Goal: Task Accomplishment & Management: Manage account settings

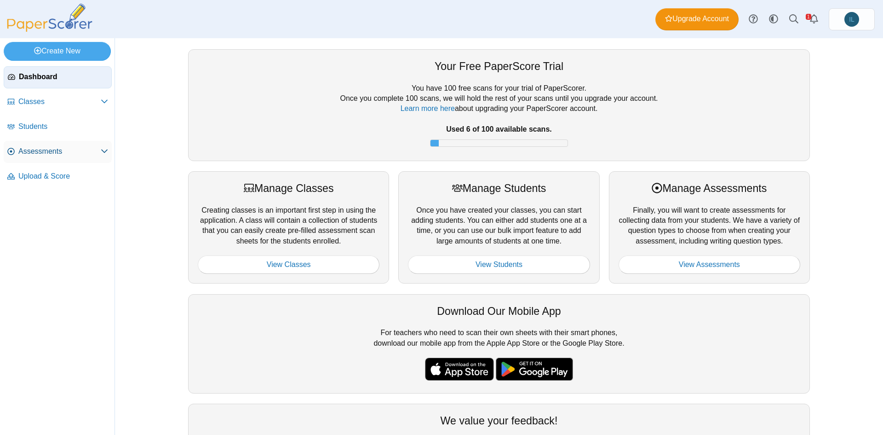
click at [96, 149] on span "Assessments" at bounding box center [59, 151] width 82 height 10
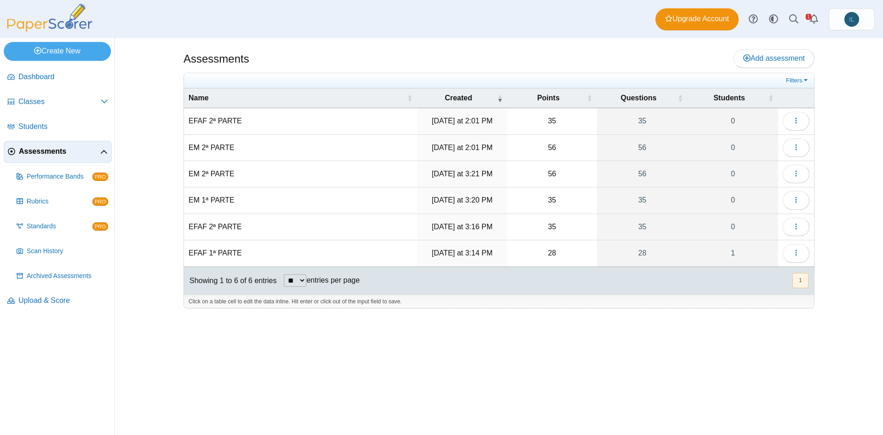
click at [232, 248] on td "EFAF 1ª PARTE" at bounding box center [300, 253] width 233 height 26
click at [464, 254] on time "Wednesday at 3:14 PM" at bounding box center [462, 253] width 61 height 8
click at [630, 251] on link "28" at bounding box center [642, 253] width 91 height 26
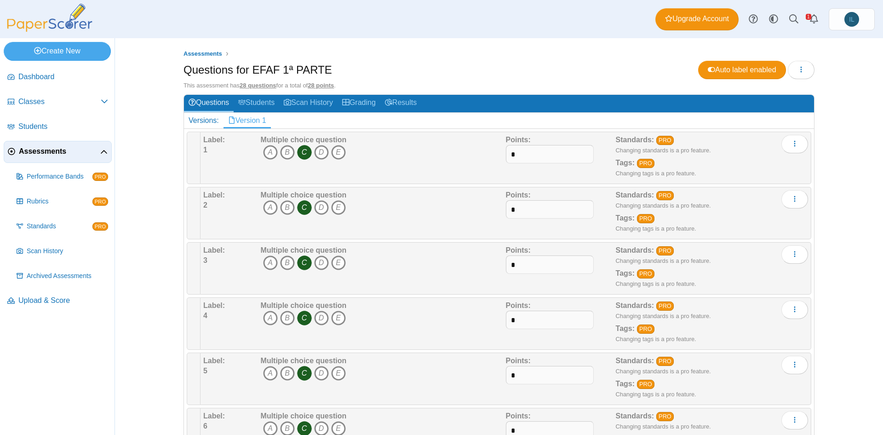
drag, startPoint x: 321, startPoint y: 66, endPoint x: 245, endPoint y: 66, distance: 76.3
click at [245, 66] on div "Questions for EFAF 1ª PARTE Auto label enabled Loading…" at bounding box center [499, 71] width 631 height 21
click at [263, 155] on icon "A" at bounding box center [270, 152] width 15 height 15
click at [301, 149] on icon "C" at bounding box center [304, 152] width 15 height 15
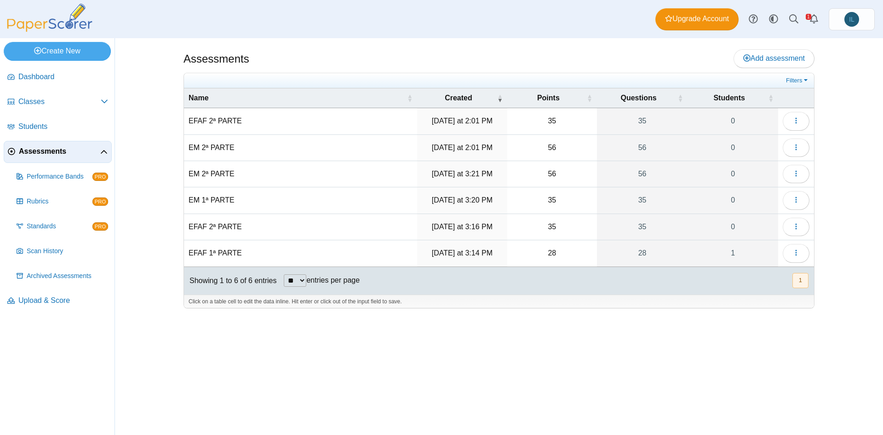
click at [828, 20] on div "Upgrade Account Style variation System Light Dark IL" at bounding box center [764, 19] width 219 height 22
click at [837, 20] on link "IL" at bounding box center [852, 19] width 46 height 22
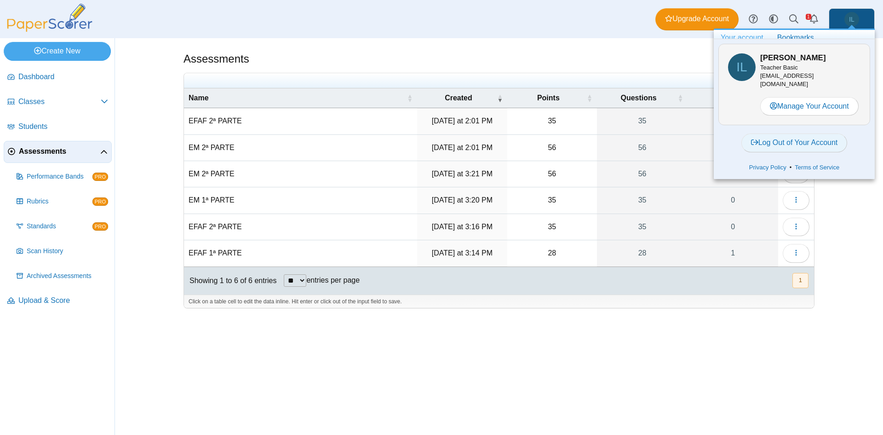
click at [797, 148] on link "Log Out of Your Account" at bounding box center [794, 142] width 106 height 18
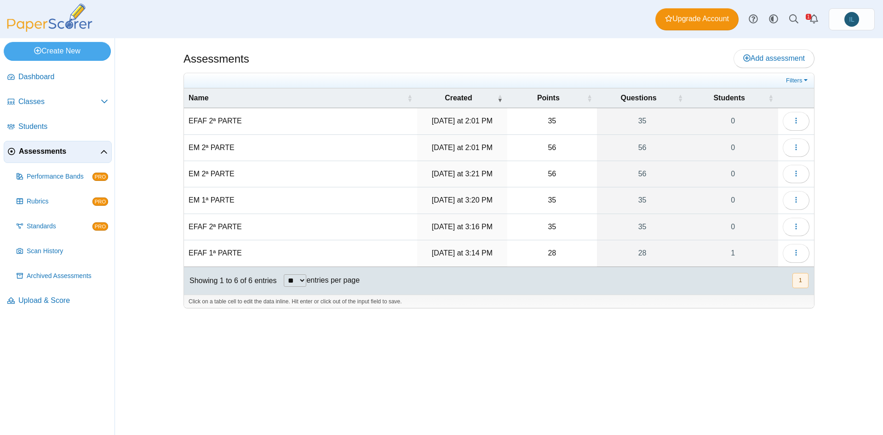
click at [500, 27] on div "Dashboard Classes Archived classes Students Assessments" at bounding box center [441, 19] width 883 height 38
click at [549, 252] on td "28" at bounding box center [552, 253] width 90 height 26
click at [647, 252] on link "28" at bounding box center [642, 253] width 91 height 26
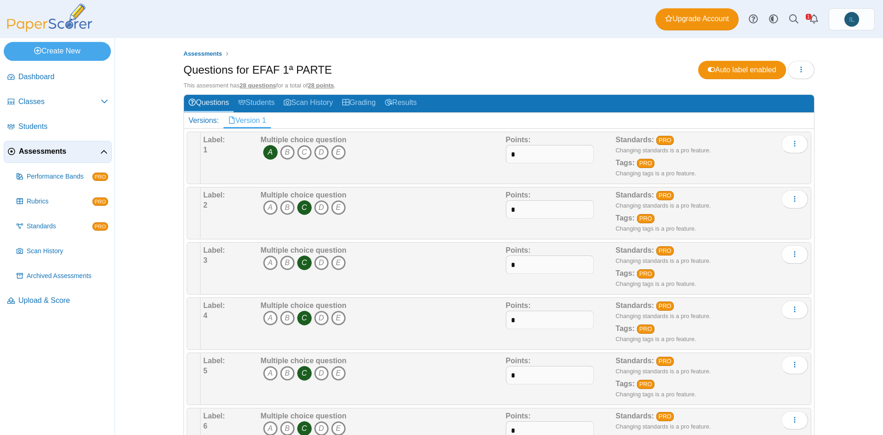
click at [298, 212] on icon "C" at bounding box center [304, 207] width 15 height 15
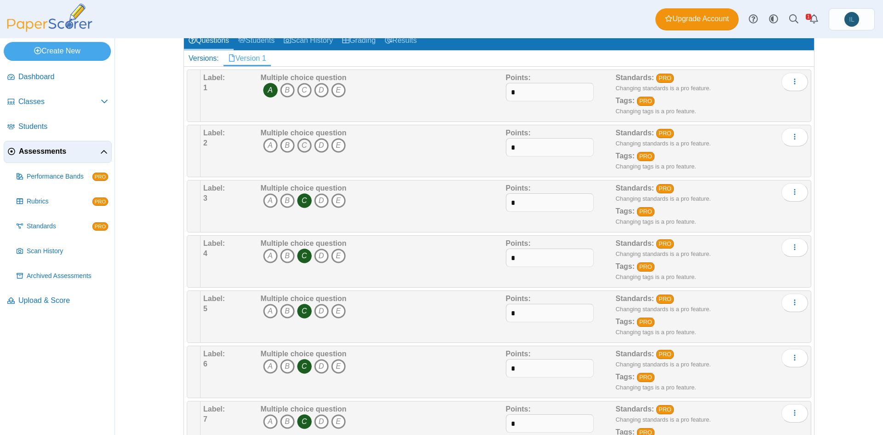
scroll to position [67, 0]
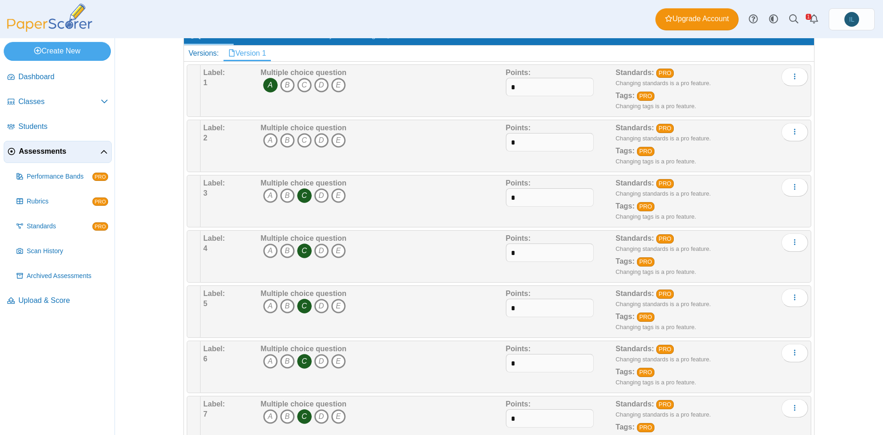
click at [218, 182] on b "Label:" at bounding box center [214, 183] width 22 height 8
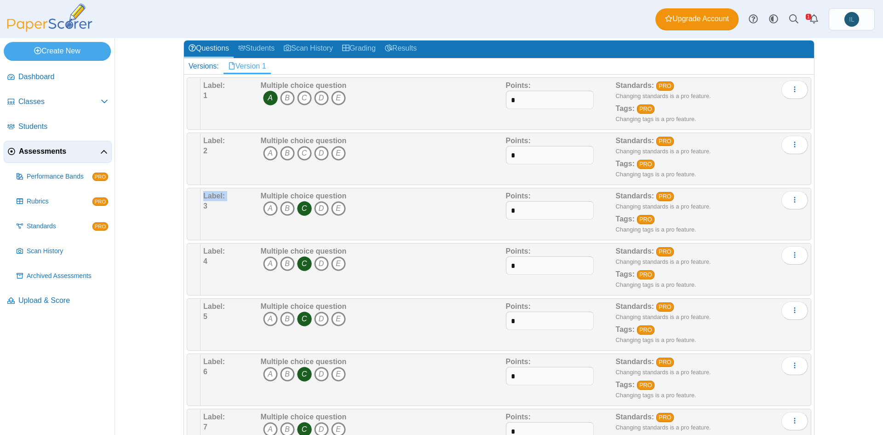
scroll to position [51, 0]
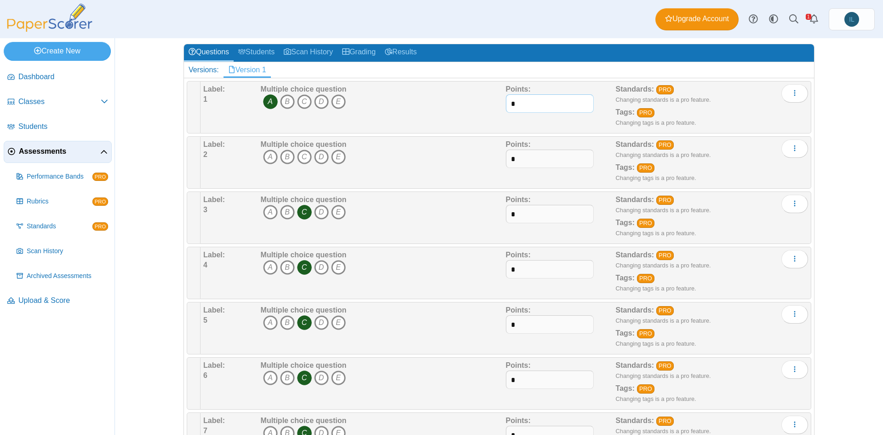
drag, startPoint x: 523, startPoint y: 109, endPoint x: 477, endPoint y: 98, distance: 47.2
click at [477, 98] on div "Label: 1 Multiple choice question A B C D E *" at bounding box center [505, 107] width 605 height 46
type input "*"
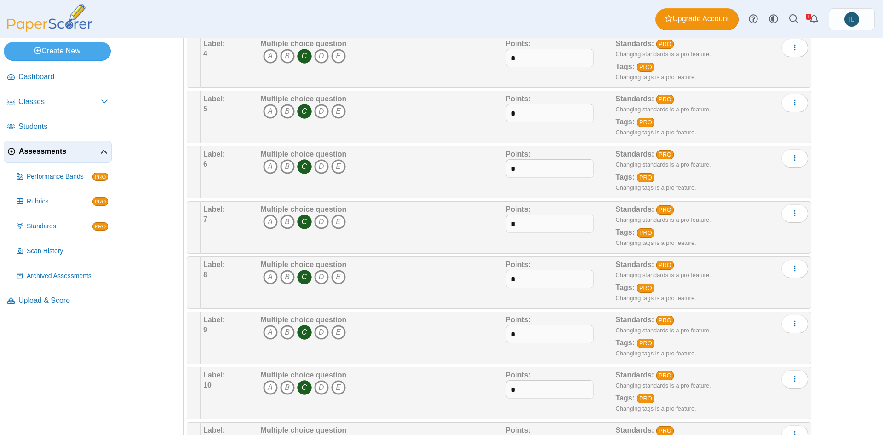
scroll to position [0, 0]
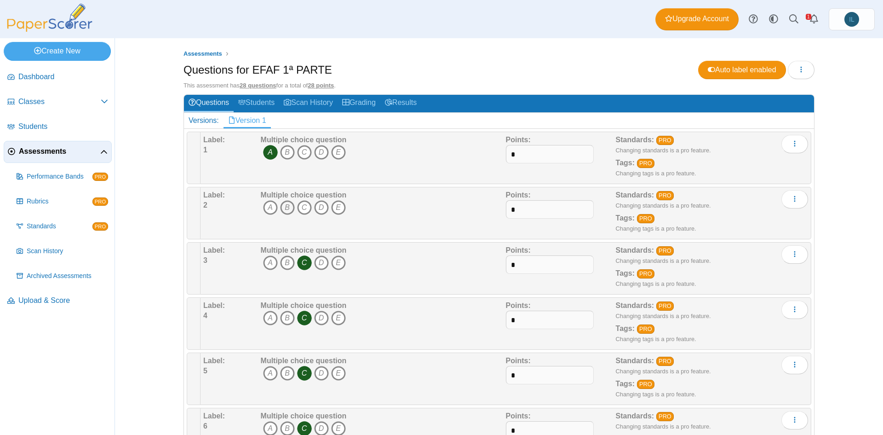
click at [280, 206] on icon "B" at bounding box center [287, 207] width 15 height 15
click at [106, 153] on icon at bounding box center [103, 152] width 7 height 7
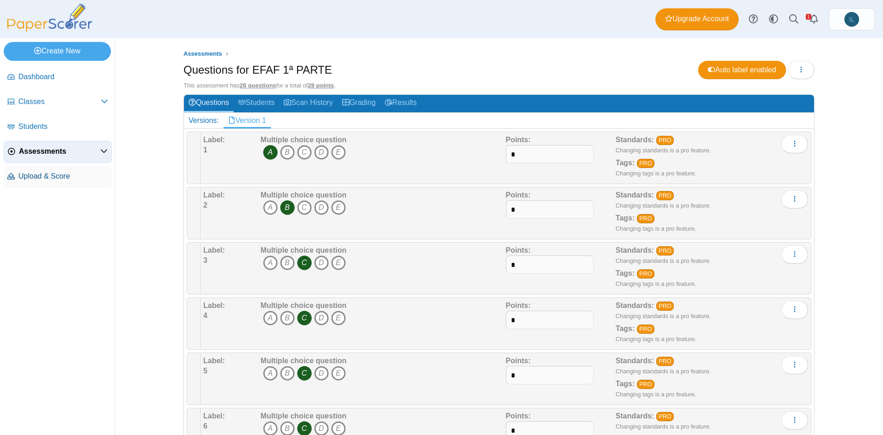
click at [90, 174] on span "Upload & Score" at bounding box center [63, 176] width 90 height 10
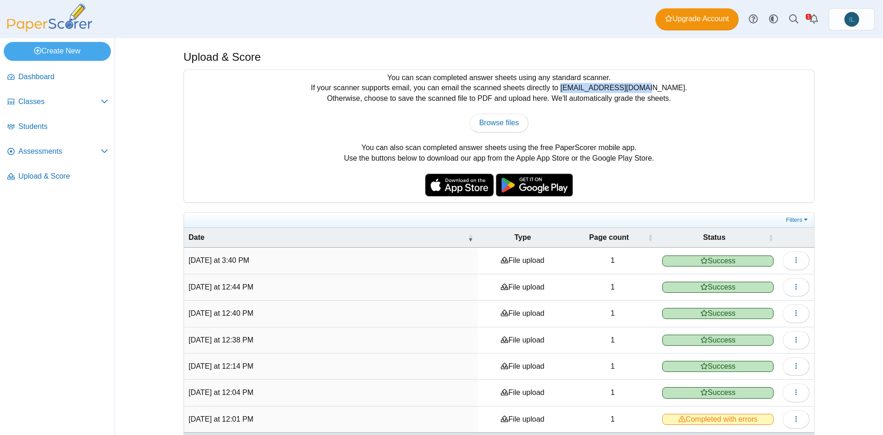
drag, startPoint x: 656, startPoint y: 86, endPoint x: 579, endPoint y: 90, distance: 76.9
click at [579, 90] on div "You can scan completed answer sheets using any standard scanner. If your scanne…" at bounding box center [499, 136] width 630 height 132
click at [573, 127] on div "Browse files There was a problem with the uploaded file.... Please try again...…" at bounding box center [499, 123] width 621 height 18
click at [55, 179] on span "Upload & Score" at bounding box center [63, 176] width 90 height 10
click at [792, 262] on icon "button" at bounding box center [795, 259] width 7 height 7
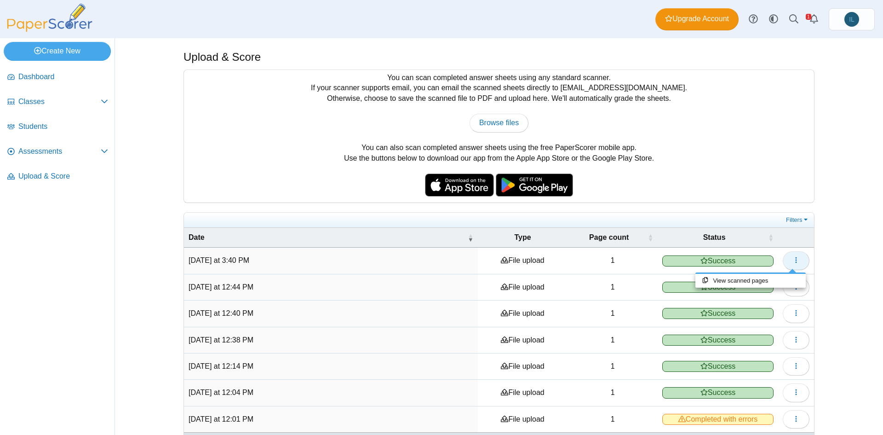
click at [797, 257] on button "button" at bounding box center [796, 260] width 27 height 18
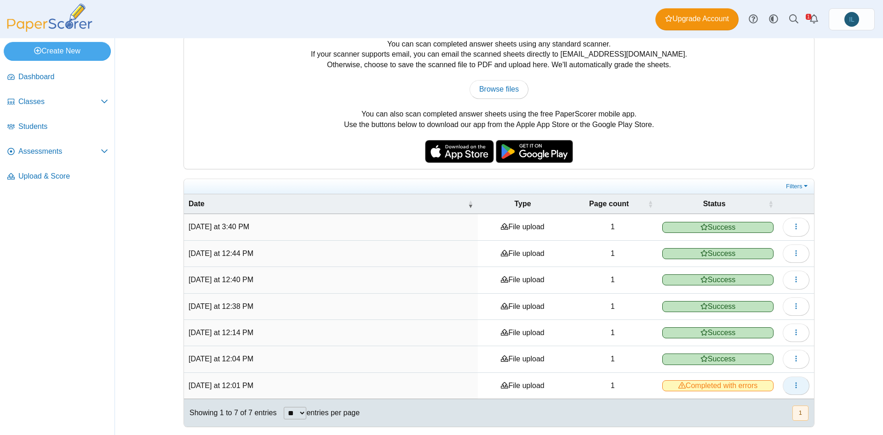
click at [796, 384] on icon "button" at bounding box center [795, 384] width 7 height 7
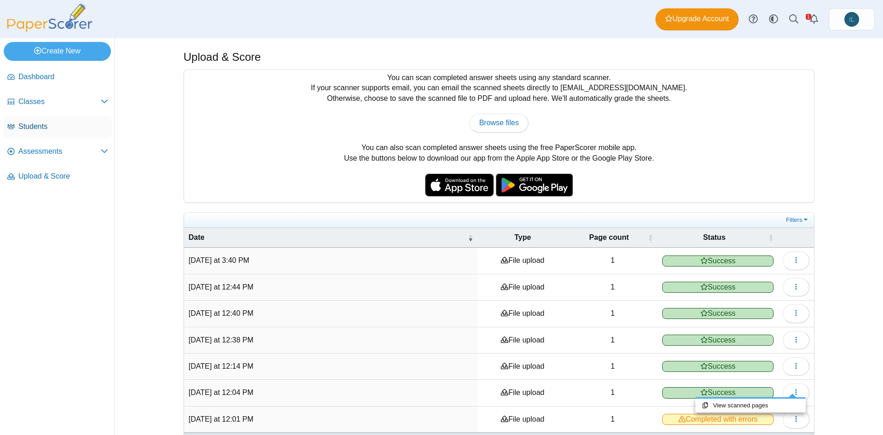
click at [67, 126] on span "Students" at bounding box center [63, 126] width 90 height 10
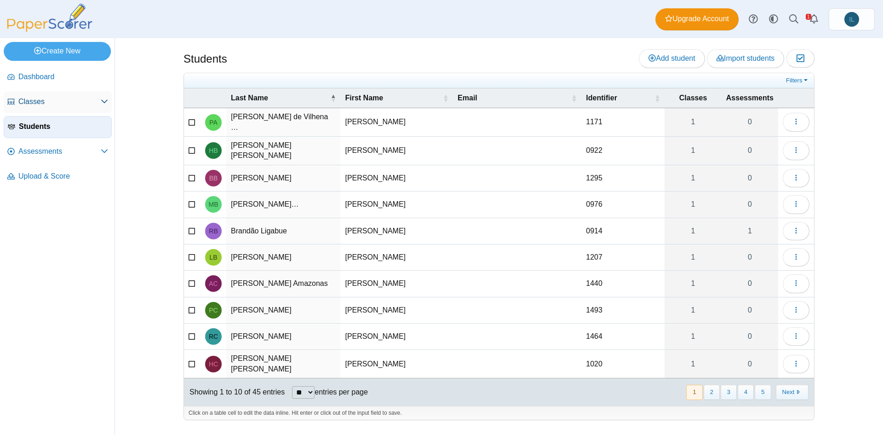
click at [107, 104] on icon at bounding box center [104, 100] width 7 height 7
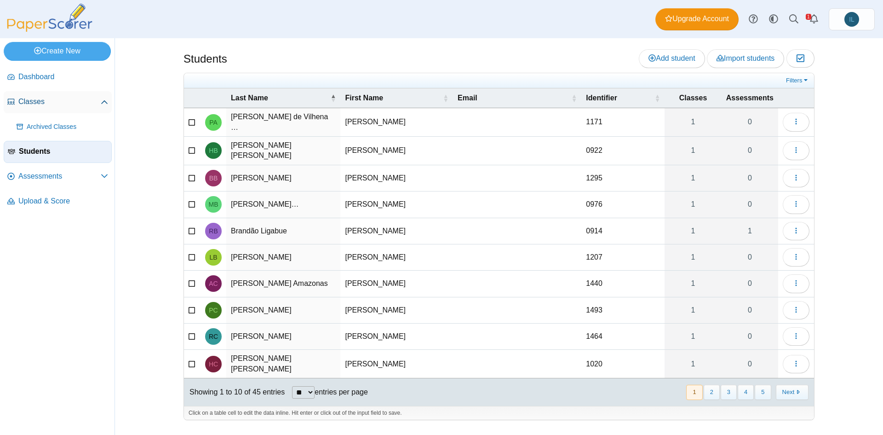
click at [43, 101] on span "Classes" at bounding box center [59, 102] width 82 height 10
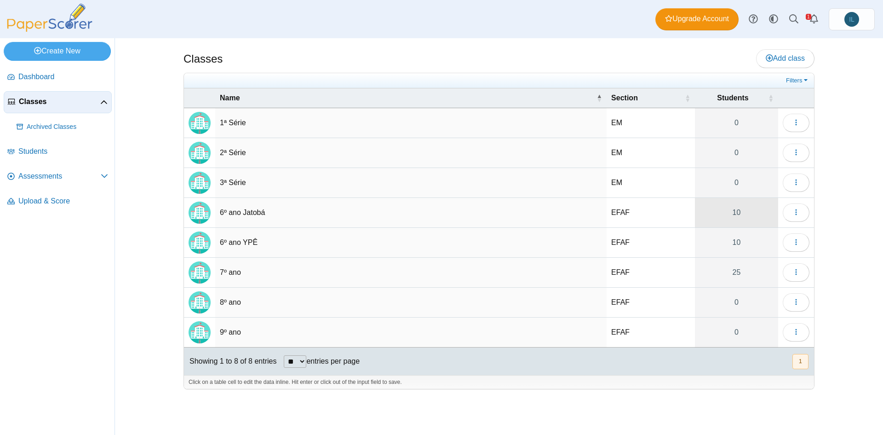
click at [740, 206] on link "10" at bounding box center [736, 212] width 83 height 29
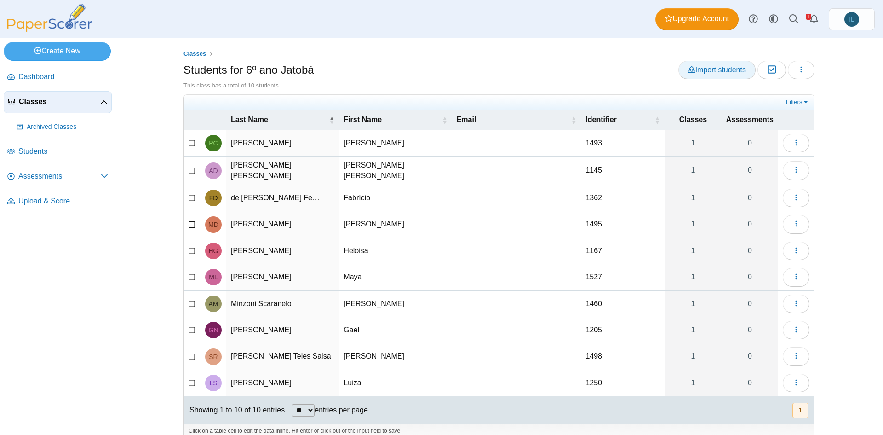
click at [717, 67] on span "Import students" at bounding box center [717, 70] width 58 height 8
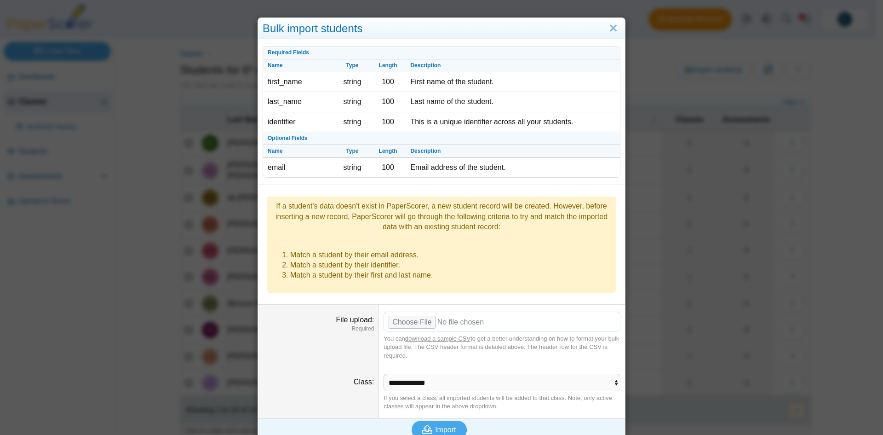
click at [407, 311] on input "File upload" at bounding box center [502, 321] width 237 height 20
type input "**********"
click at [438, 373] on select "**********" at bounding box center [502, 381] width 237 height 17
select select "**********"
click at [384, 373] on select "**********" at bounding box center [502, 381] width 237 height 17
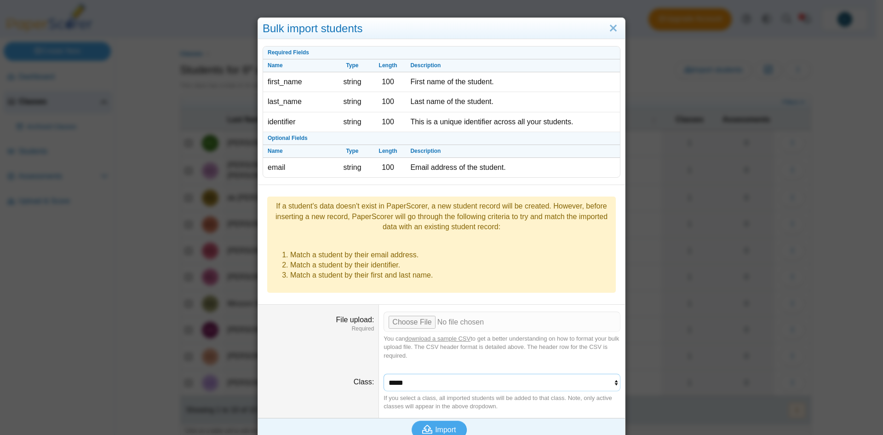
click at [419, 373] on select "**********" at bounding box center [502, 381] width 237 height 17
click at [445, 373] on select "**********" at bounding box center [502, 381] width 237 height 17
click at [612, 26] on link "Close" at bounding box center [613, 29] width 14 height 16
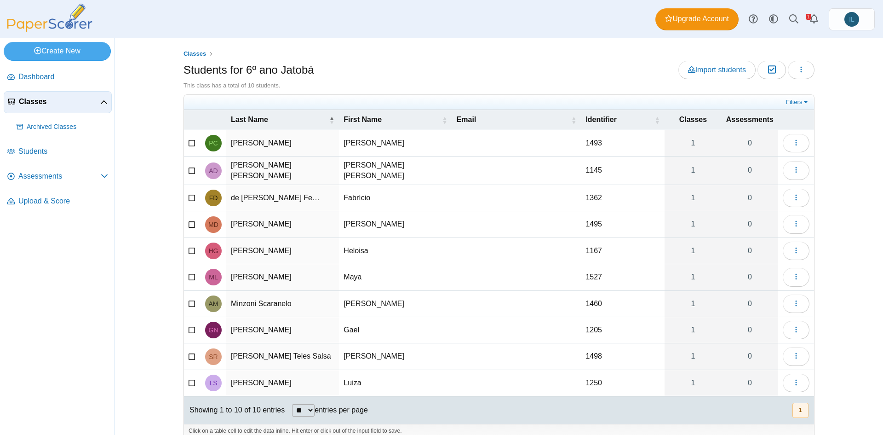
click at [400, 148] on td "Pedro" at bounding box center [395, 143] width 113 height 26
click at [147, 173] on div "Classes Students for 6º ano Jatobá Import students Moderation 0 Loading… 1" at bounding box center [499, 236] width 768 height 396
click at [40, 199] on span "Upload & Score" at bounding box center [63, 201] width 90 height 10
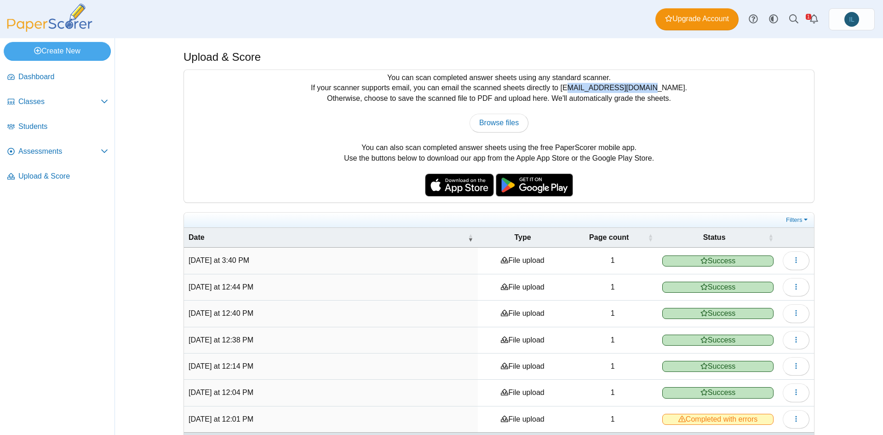
drag, startPoint x: 657, startPoint y: 92, endPoint x: 583, endPoint y: 87, distance: 74.2
click at [583, 87] on div "You can scan completed answer sheets using any standard scanner. If your scanne…" at bounding box center [499, 136] width 630 height 132
copy div "[EMAIL_ADDRESS][DOMAIN_NAME]."
click at [528, 100] on div "You can scan completed answer sheets using any standard scanner. If your scanne…" at bounding box center [499, 136] width 630 height 132
click at [495, 120] on span "Browse files" at bounding box center [499, 123] width 40 height 8
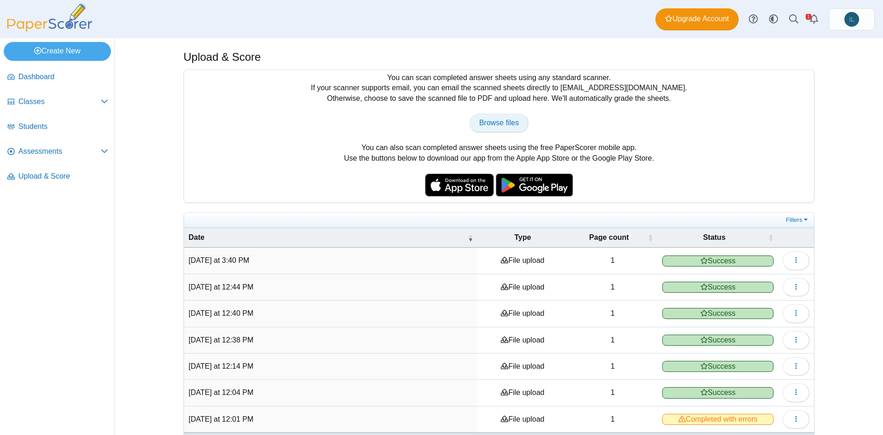
click at [491, 123] on span "Browse files" at bounding box center [499, 123] width 40 height 8
type input "**********"
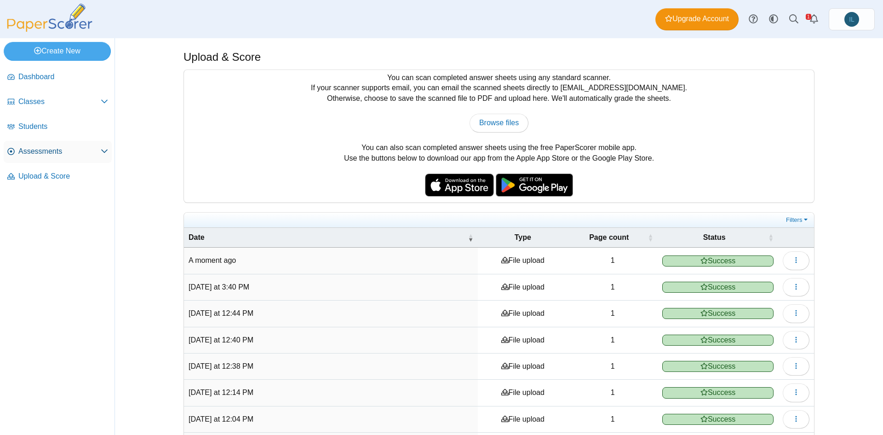
click at [69, 148] on span "Assessments" at bounding box center [59, 151] width 82 height 10
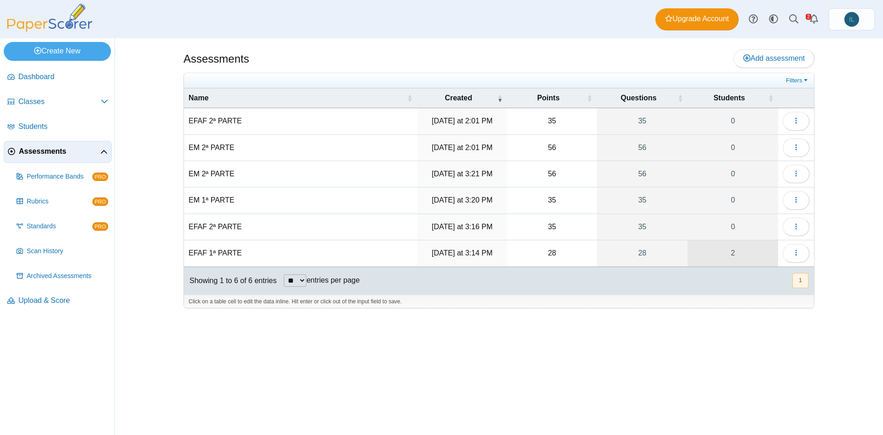
click at [732, 249] on link "2" at bounding box center [733, 253] width 91 height 26
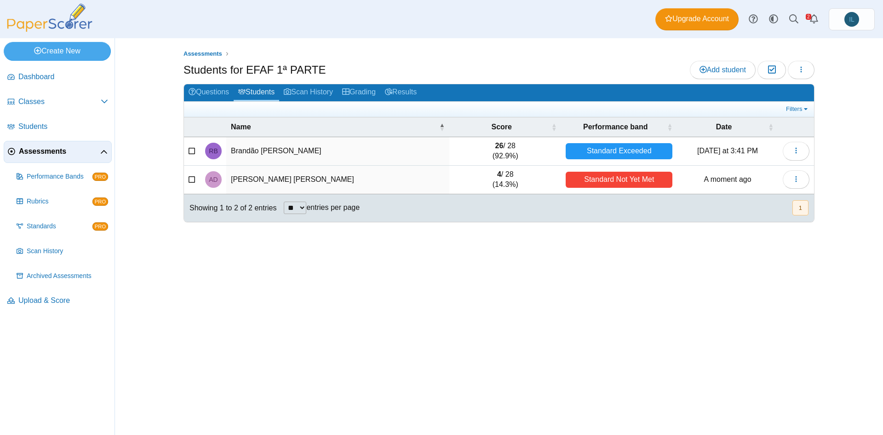
click at [320, 175] on td "de Oliveira Diniz, Anna Clara" at bounding box center [337, 180] width 223 height 29
click at [510, 180] on td "4 / 28 (14.3%)" at bounding box center [505, 180] width 112 height 29
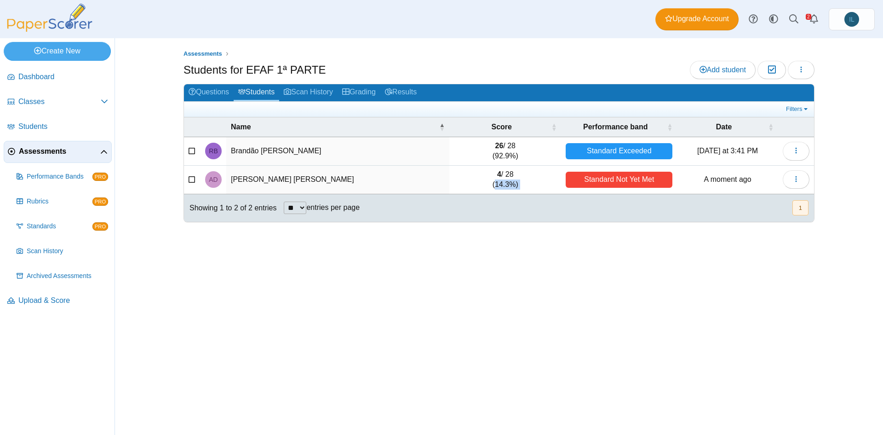
click at [510, 180] on td "4 / 28 (14.3%)" at bounding box center [505, 180] width 112 height 29
click at [507, 178] on td "4 / 28 (14.3%)" at bounding box center [505, 180] width 112 height 29
click at [789, 183] on button "button" at bounding box center [796, 179] width 27 height 18
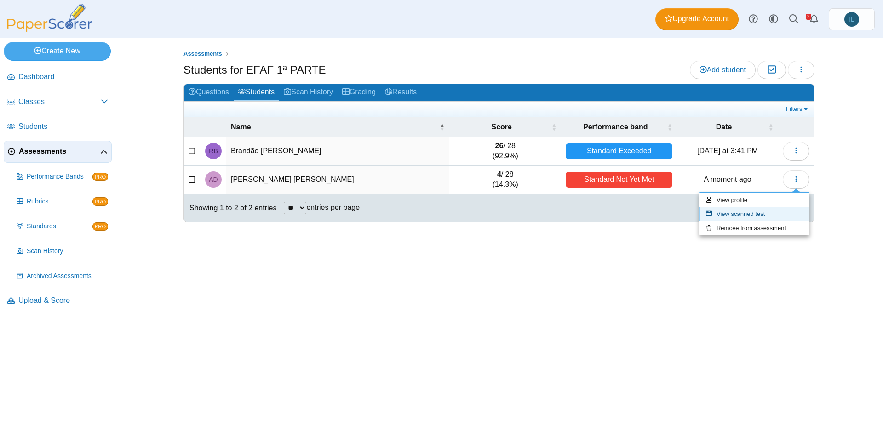
click at [762, 213] on link "View scanned test" at bounding box center [754, 214] width 110 height 14
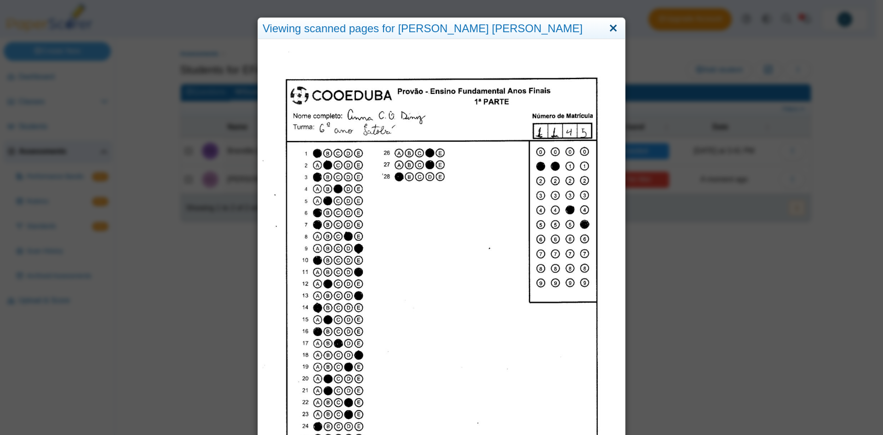
click at [609, 27] on link "Close" at bounding box center [613, 29] width 14 height 16
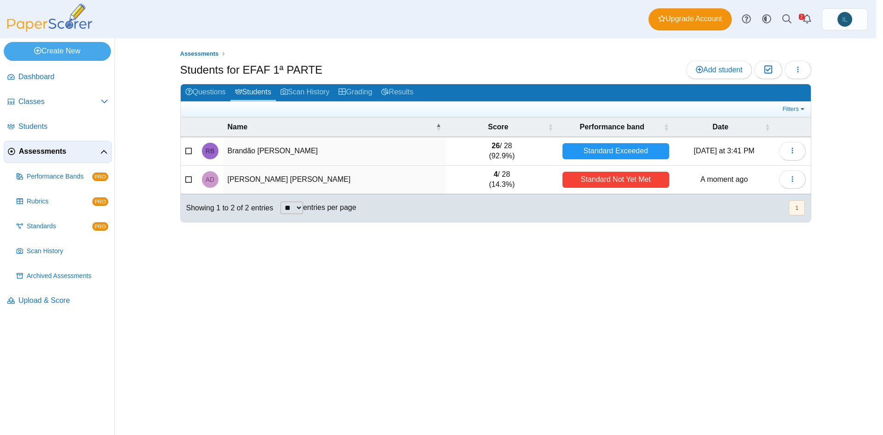
click at [609, 27] on link "Close" at bounding box center [613, 29] width 14 height 16
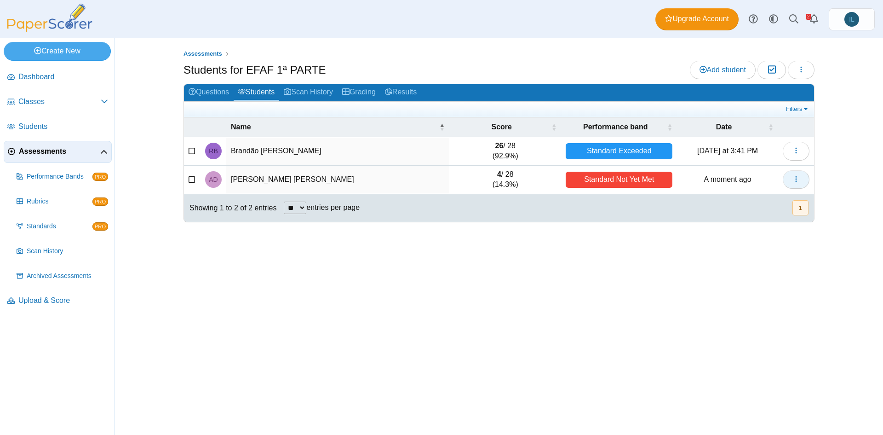
click at [787, 179] on button "button" at bounding box center [796, 179] width 27 height 18
click at [802, 178] on button "button" at bounding box center [796, 179] width 27 height 18
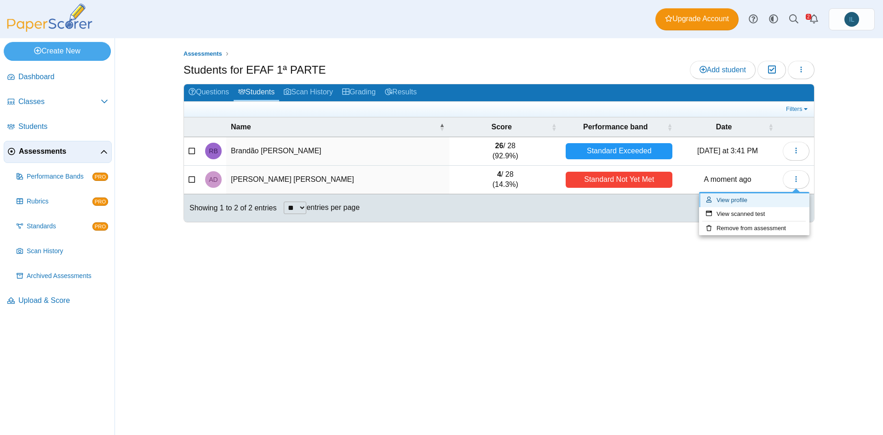
click at [780, 195] on link "View profile" at bounding box center [754, 200] width 110 height 14
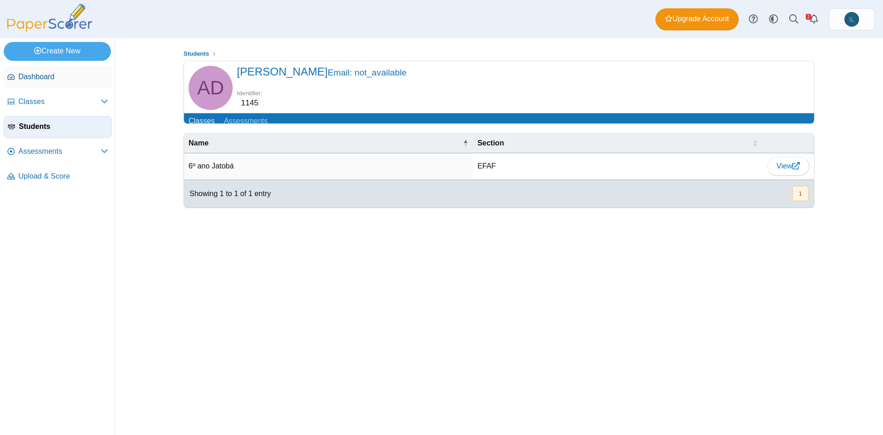
click at [64, 79] on span "Dashboard" at bounding box center [63, 77] width 90 height 10
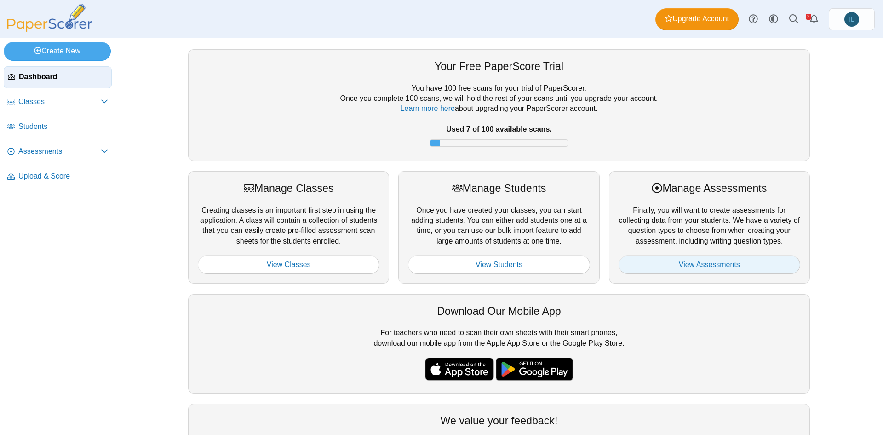
click at [743, 261] on link "View Assessments" at bounding box center [710, 264] width 182 height 18
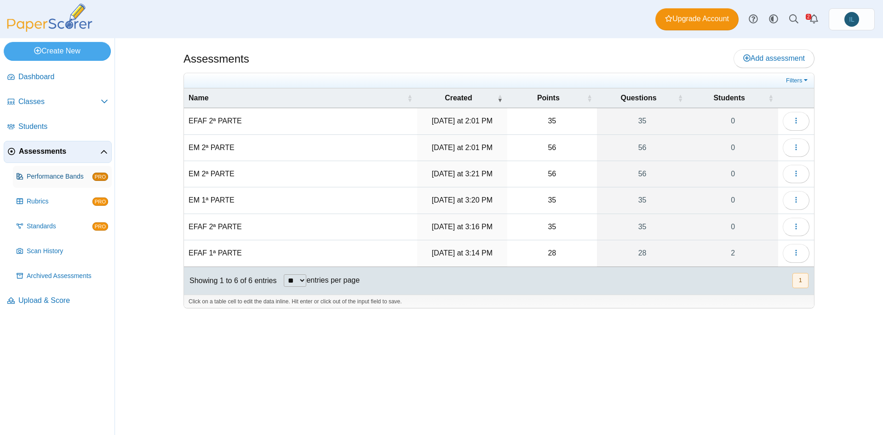
click at [67, 180] on link "Performance Bands PRO" at bounding box center [62, 177] width 99 height 22
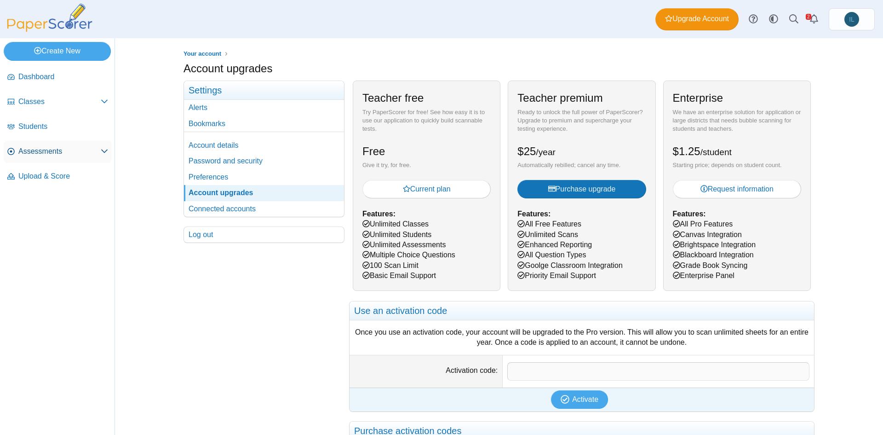
click at [70, 159] on link "Assessments" at bounding box center [58, 152] width 108 height 22
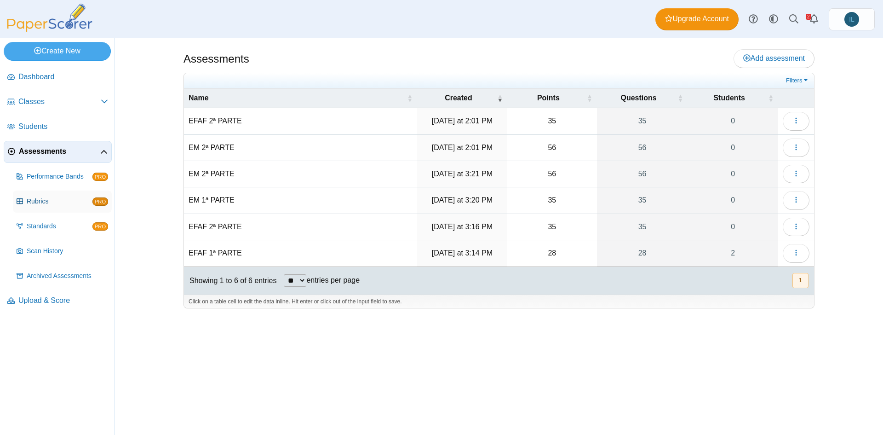
click at [68, 204] on span "Rubrics" at bounding box center [60, 201] width 66 height 9
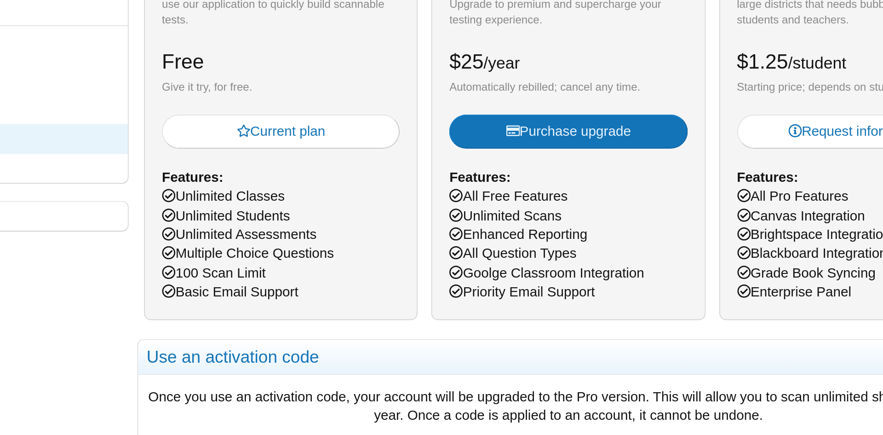
drag, startPoint x: 523, startPoint y: 264, endPoint x: 625, endPoint y: 262, distance: 101.7
click at [625, 262] on div "Teacher premium Ready to unlock the full power of PaperScorer? Upgrade to premi…" at bounding box center [582, 185] width 148 height 210
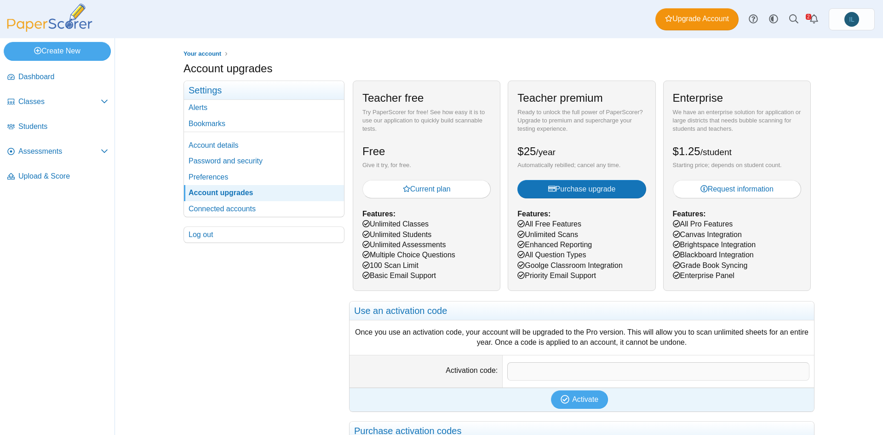
click at [299, 300] on div "Your account Settings Alerts Bookmarks Account details Password and security" at bounding box center [264, 318] width 161 height 476
click at [588, 189] on span "Purchase upgrade" at bounding box center [582, 189] width 68 height 8
click at [53, 77] on span "Dashboard" at bounding box center [63, 77] width 90 height 10
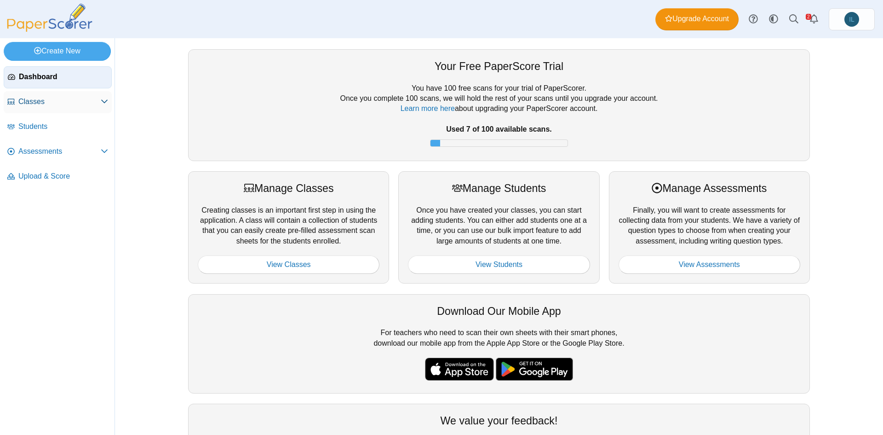
click at [103, 100] on icon at bounding box center [104, 100] width 7 height 7
click at [103, 100] on use at bounding box center [104, 102] width 6 height 4
click at [103, 100] on icon at bounding box center [104, 100] width 7 height 7
click at [103, 100] on use at bounding box center [104, 102] width 6 height 4
click at [33, 106] on link "Classes" at bounding box center [58, 102] width 108 height 22
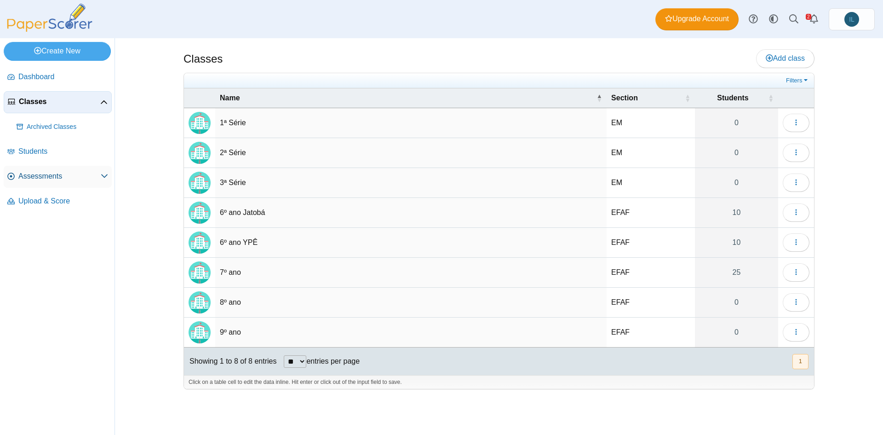
click at [94, 181] on link "Assessments" at bounding box center [58, 177] width 108 height 22
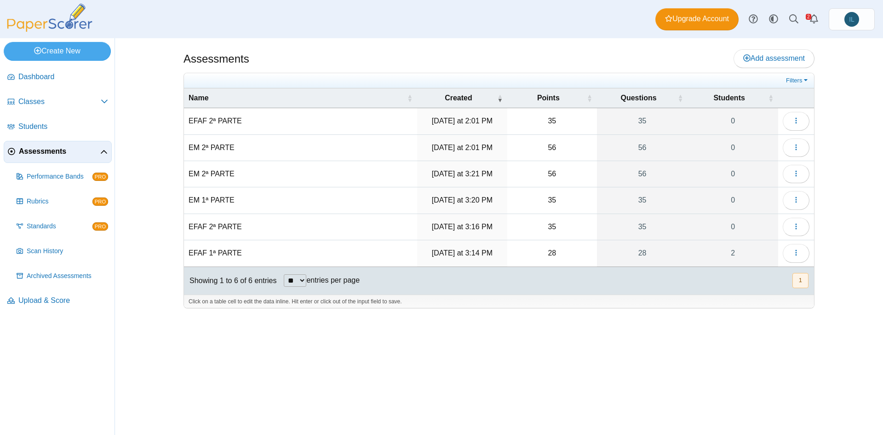
click at [98, 147] on span "Assessments" at bounding box center [59, 151] width 81 height 10
click at [66, 308] on link "Upload & Score" at bounding box center [58, 301] width 108 height 22
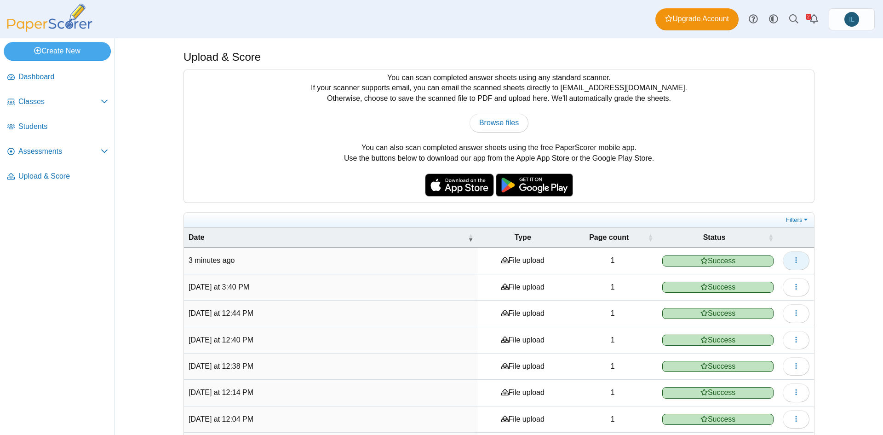
scroll to position [60, 0]
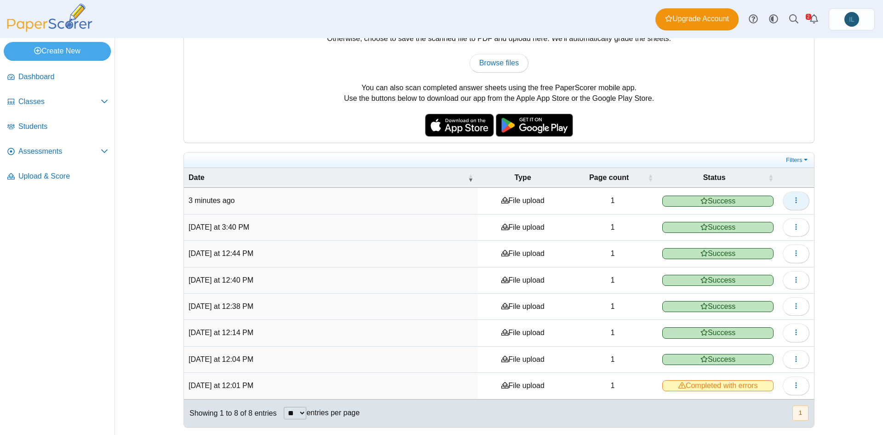
click at [795, 196] on span "button" at bounding box center [795, 200] width 7 height 8
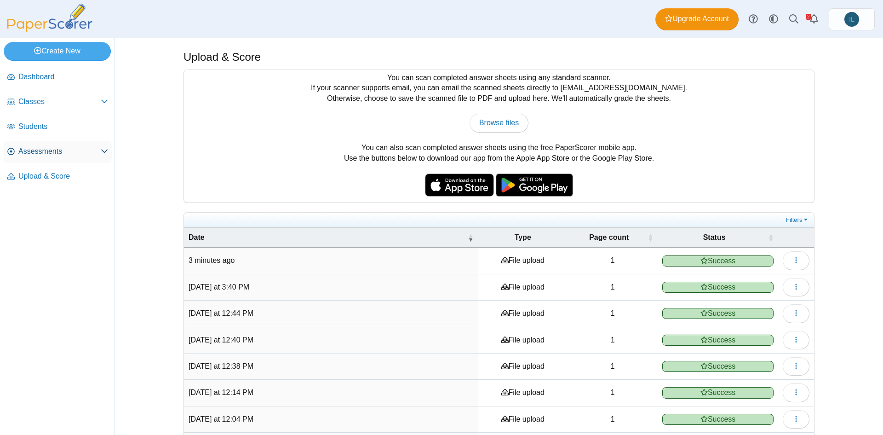
click at [33, 156] on link "Assessments" at bounding box center [58, 152] width 108 height 22
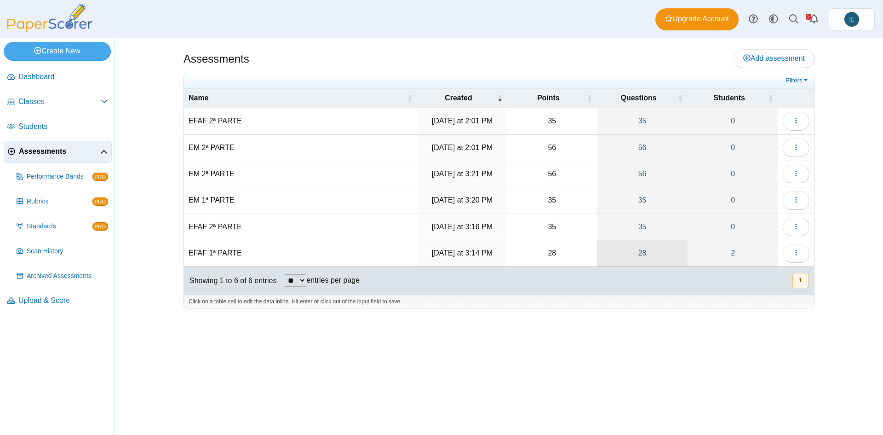
click at [642, 251] on link "28" at bounding box center [642, 253] width 91 height 26
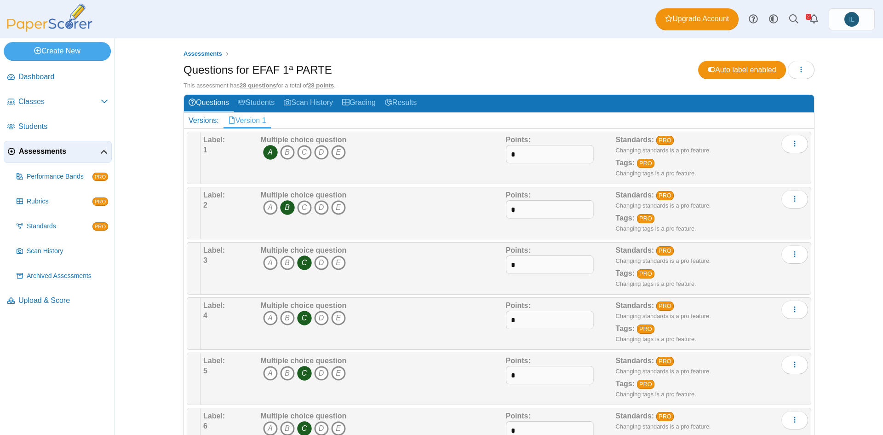
click at [293, 159] on span "A B C D E" at bounding box center [304, 153] width 86 height 17
click at [280, 151] on icon "B" at bounding box center [287, 152] width 15 height 15
click at [307, 155] on icon "C" at bounding box center [304, 152] width 15 height 15
click at [333, 157] on icon "E" at bounding box center [338, 152] width 15 height 15
click at [323, 153] on icon "D" at bounding box center [321, 152] width 15 height 15
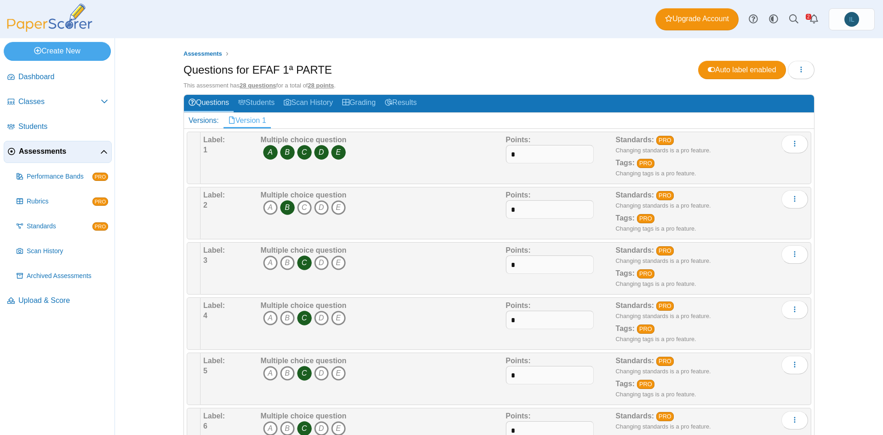
click at [339, 149] on icon "E" at bounding box center [338, 152] width 15 height 15
click at [314, 155] on icon "D" at bounding box center [321, 152] width 15 height 15
click at [300, 155] on icon "C" at bounding box center [304, 152] width 15 height 15
click at [291, 154] on icon "B" at bounding box center [287, 152] width 15 height 15
click at [276, 151] on span "A B C D E" at bounding box center [304, 153] width 86 height 17
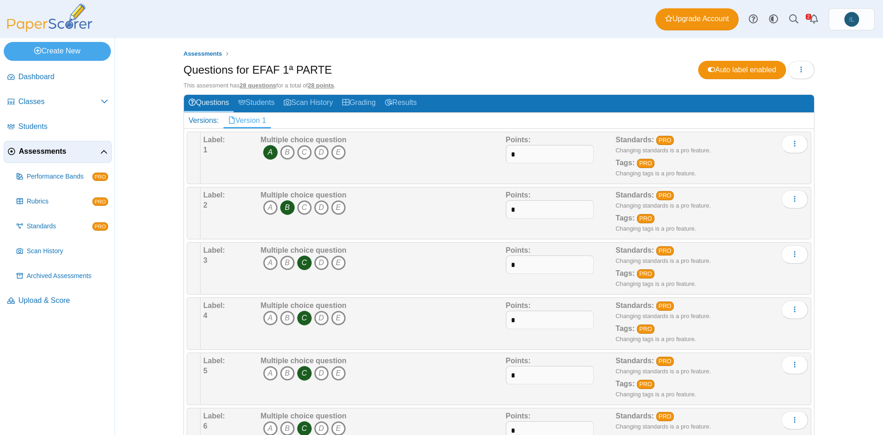
click at [263, 152] on icon "A" at bounding box center [270, 152] width 15 height 15
click at [290, 154] on icon "B" at bounding box center [287, 152] width 15 height 15
click at [270, 154] on icon "A" at bounding box center [270, 152] width 15 height 15
click at [791, 142] on icon "More options" at bounding box center [794, 143] width 7 height 7
click at [779, 179] on link "Add alternate response" at bounding box center [749, 179] width 110 height 14
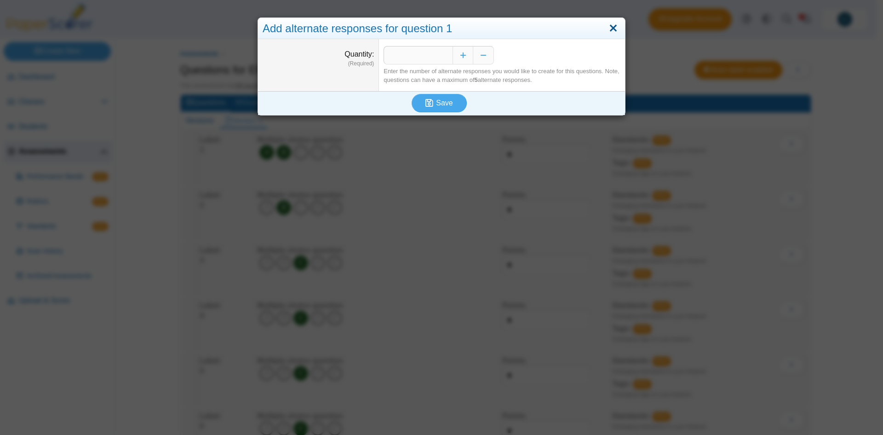
click at [610, 26] on link "Close" at bounding box center [613, 29] width 14 height 16
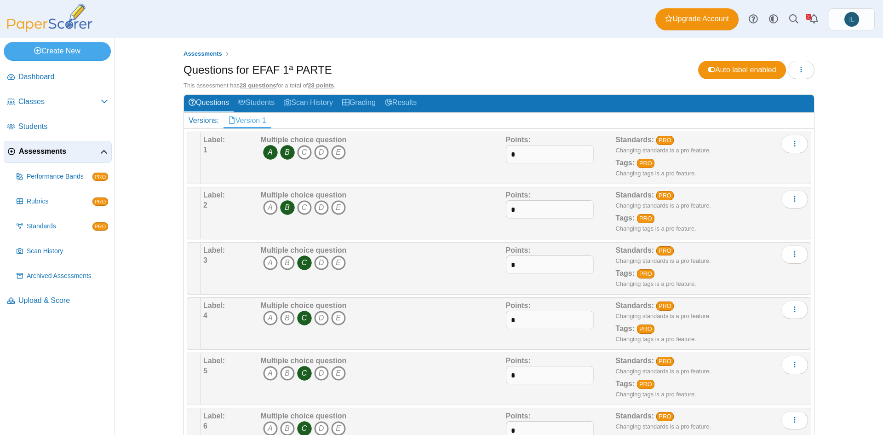
click at [282, 159] on span "A B C D E" at bounding box center [304, 153] width 86 height 17
click at [282, 155] on icon "B" at bounding box center [287, 152] width 15 height 15
click at [270, 154] on icon "A" at bounding box center [270, 152] width 15 height 15
click at [342, 97] on link "Grading" at bounding box center [359, 103] width 43 height 17
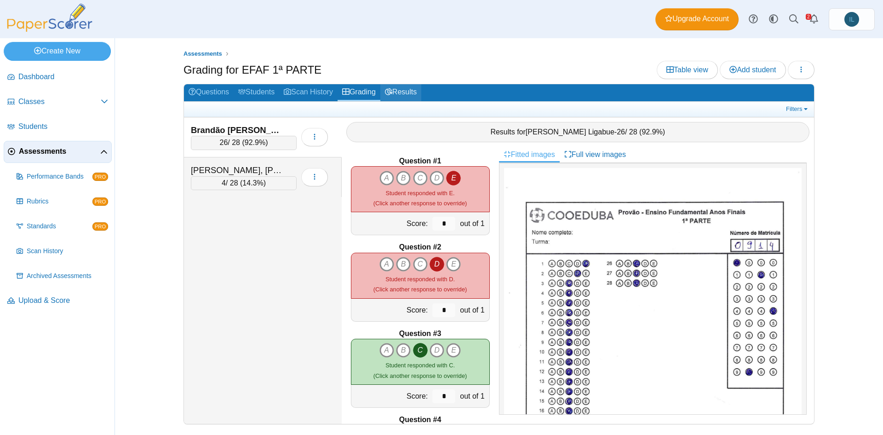
click at [402, 94] on link "Results" at bounding box center [400, 92] width 41 height 17
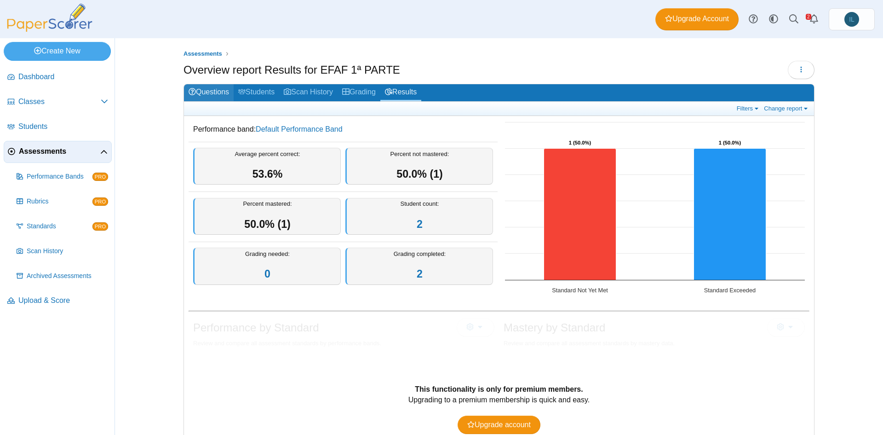
click at [213, 95] on link "Questions" at bounding box center [209, 92] width 50 height 17
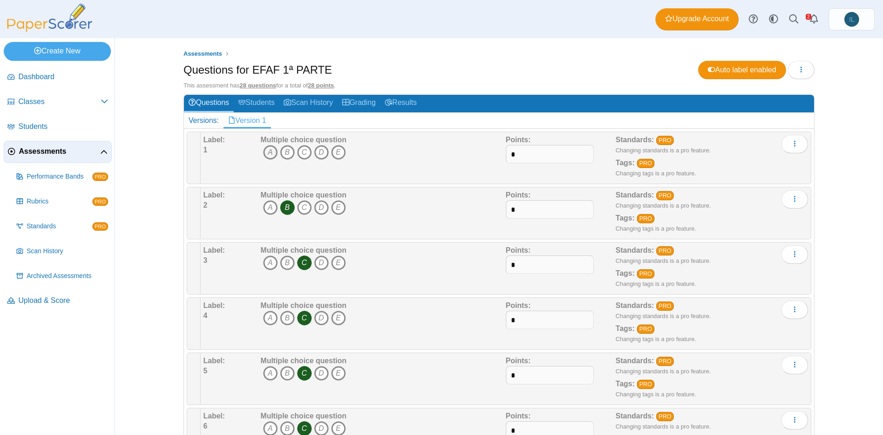
click at [271, 154] on icon "A" at bounding box center [270, 152] width 15 height 15
click at [71, 297] on span "Upload & Score" at bounding box center [63, 300] width 90 height 10
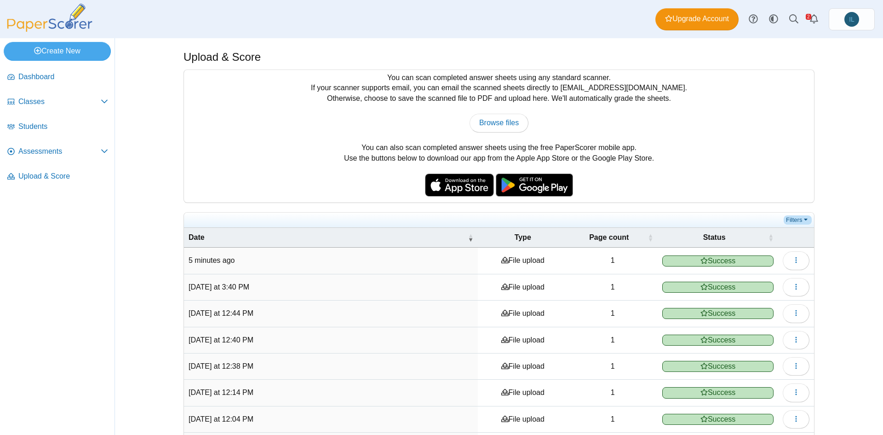
click at [786, 215] on link "Filters" at bounding box center [798, 219] width 28 height 9
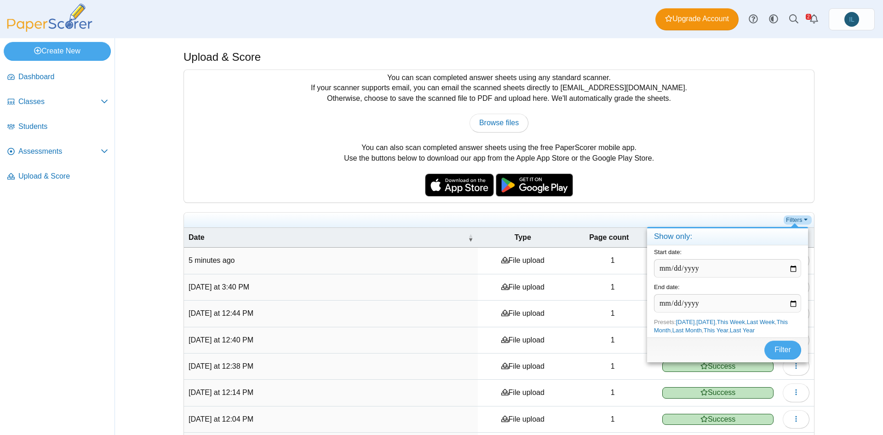
click at [786, 215] on link "Filters" at bounding box center [798, 219] width 28 height 9
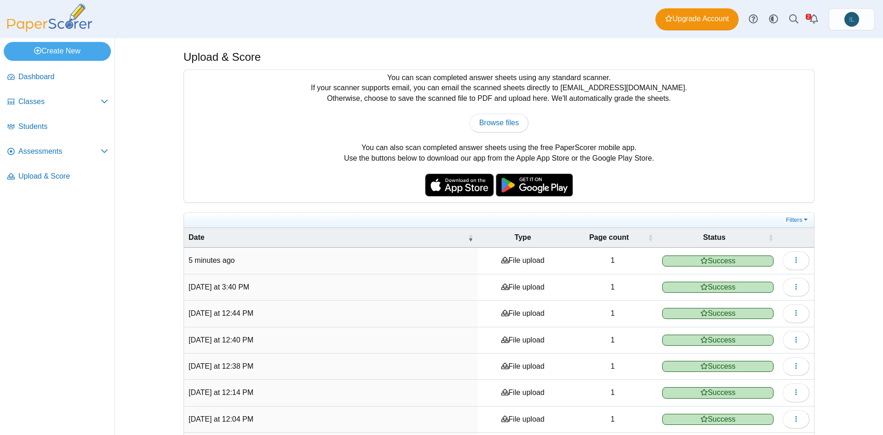
scroll to position [60, 0]
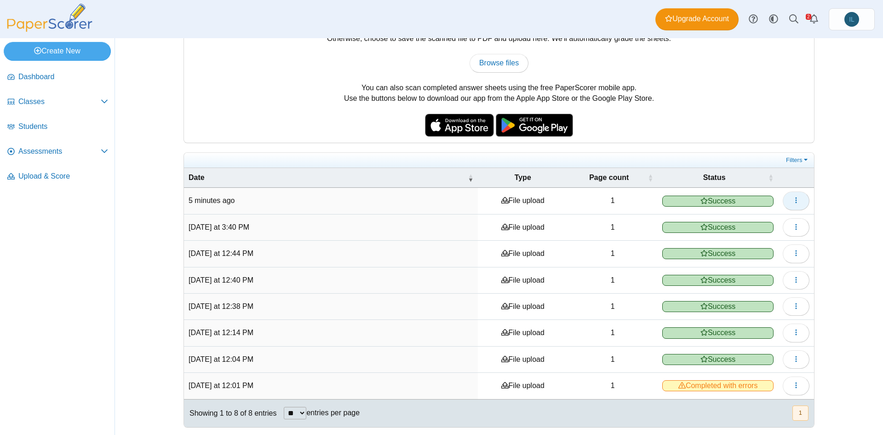
click at [793, 204] on span "button" at bounding box center [795, 200] width 7 height 8
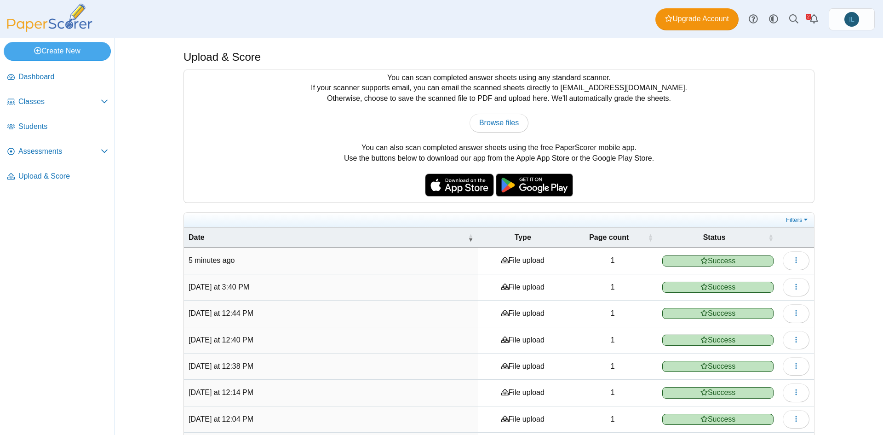
click at [69, 164] on li "Assessments Performance Bands PRO" at bounding box center [58, 153] width 108 height 25
click at [69, 153] on span "Assessments" at bounding box center [59, 151] width 82 height 10
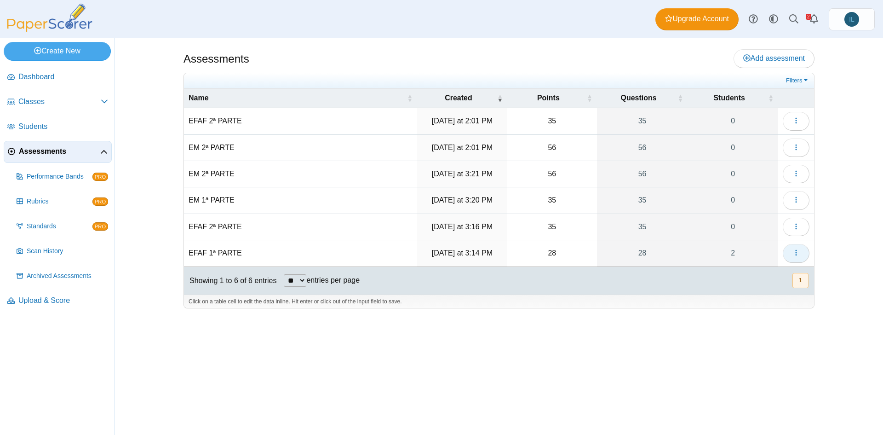
click at [791, 252] on button "button" at bounding box center [796, 253] width 27 height 18
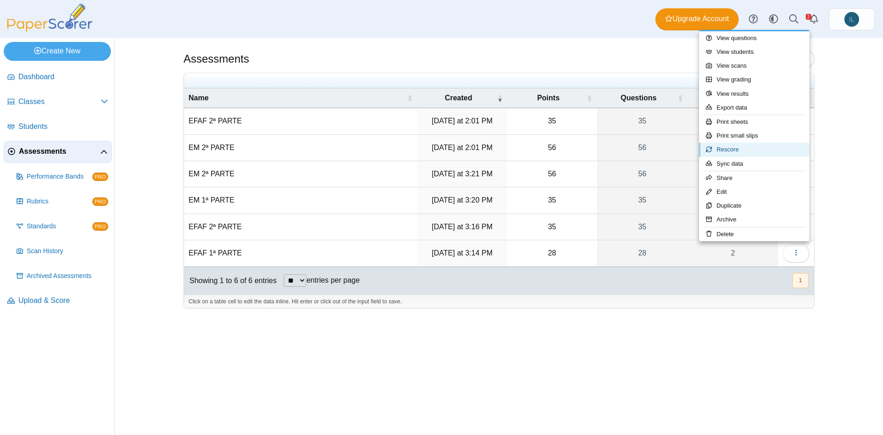
click at [755, 153] on link "Rescore" at bounding box center [754, 150] width 110 height 14
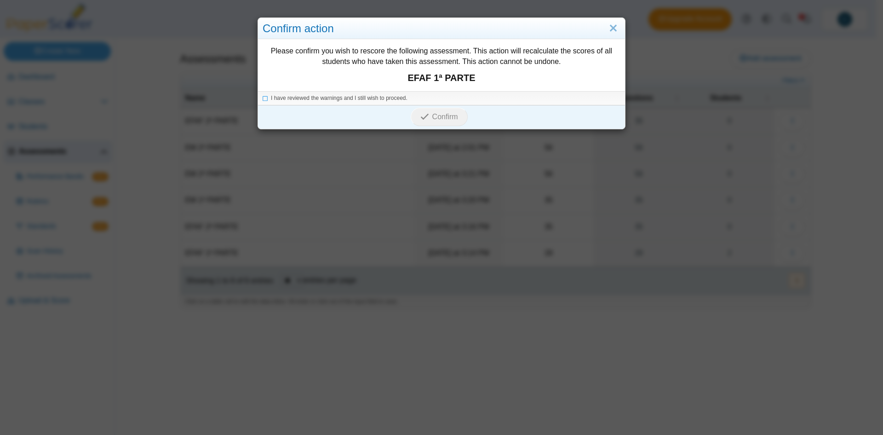
drag, startPoint x: 612, startPoint y: 28, endPoint x: 670, endPoint y: 292, distance: 270.8
click at [670, 292] on div "Confirm action Please confirm you wish to rescore the following assessment. Thi…" at bounding box center [441, 217] width 883 height 435
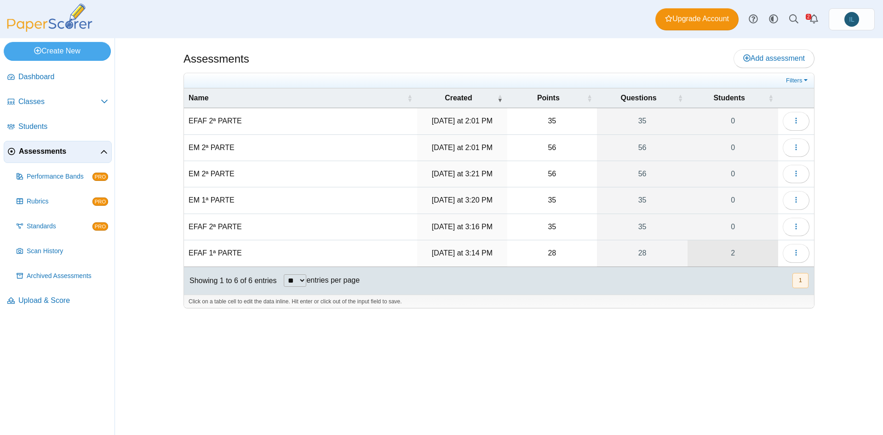
click at [735, 247] on link "2" at bounding box center [733, 253] width 91 height 26
click at [644, 247] on link "28" at bounding box center [642, 253] width 91 height 26
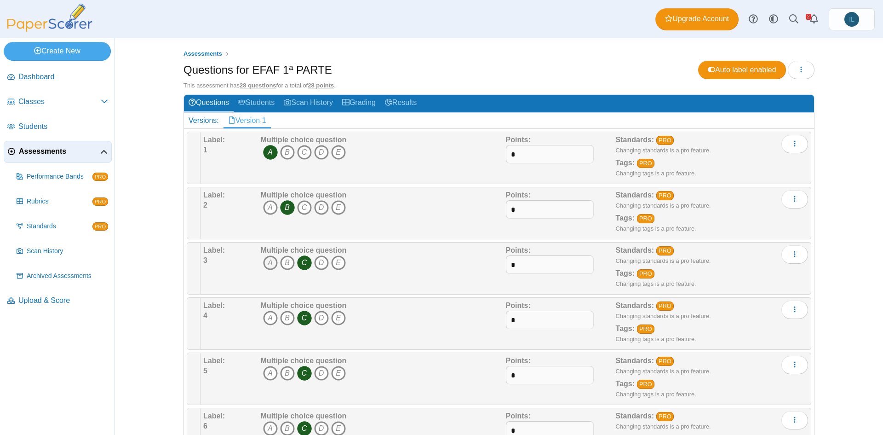
click at [271, 261] on icon "A" at bounding box center [270, 262] width 15 height 15
click at [298, 258] on icon "C" at bounding box center [304, 262] width 15 height 15
click at [267, 322] on icon "A" at bounding box center [270, 317] width 15 height 15
click at [293, 324] on span "A B C D E" at bounding box center [304, 318] width 86 height 17
click at [297, 321] on icon "C" at bounding box center [304, 317] width 15 height 15
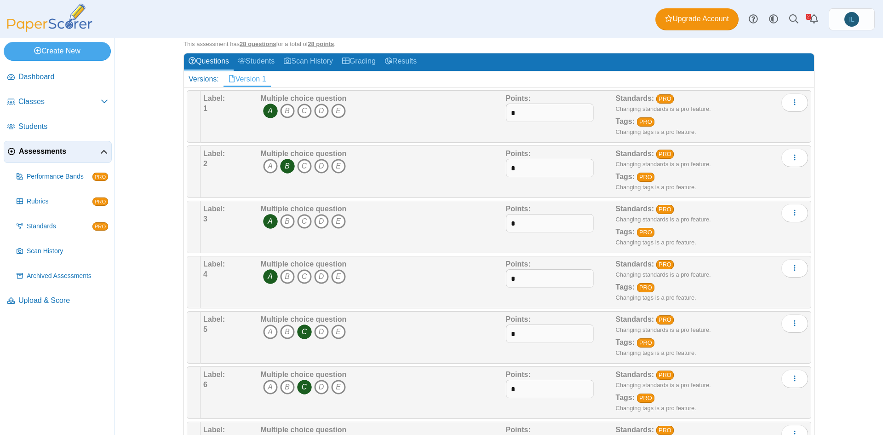
scroll to position [37, 0]
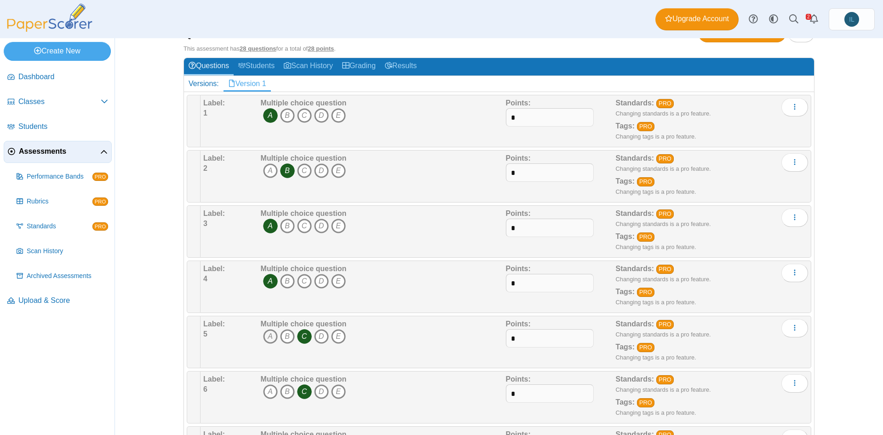
click at [270, 339] on icon "A" at bounding box center [270, 336] width 15 height 15
click at [300, 337] on icon "C" at bounding box center [304, 336] width 15 height 15
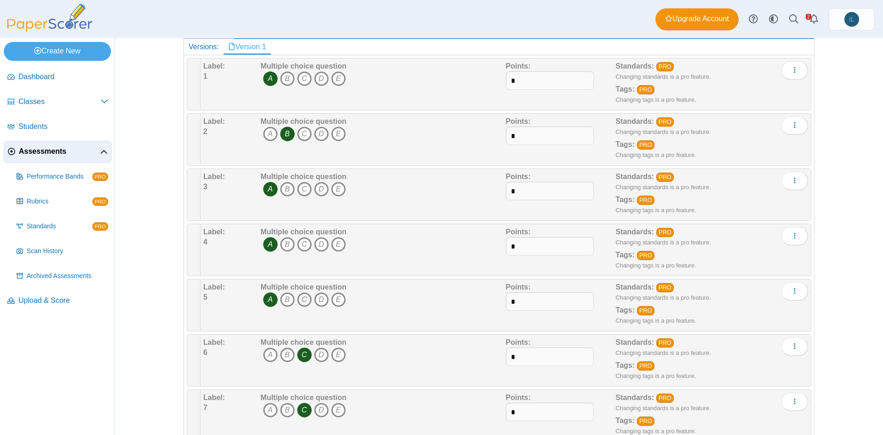
scroll to position [76, 0]
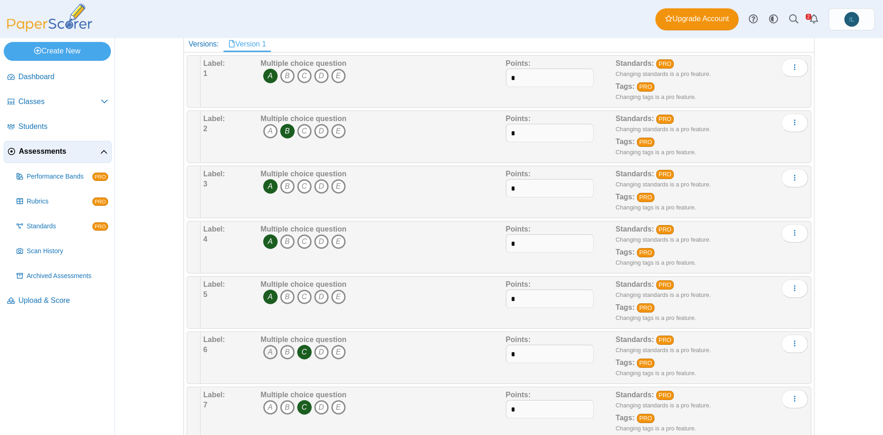
click at [268, 351] on icon "A" at bounding box center [270, 351] width 15 height 15
click at [304, 350] on icon "C" at bounding box center [304, 351] width 15 height 15
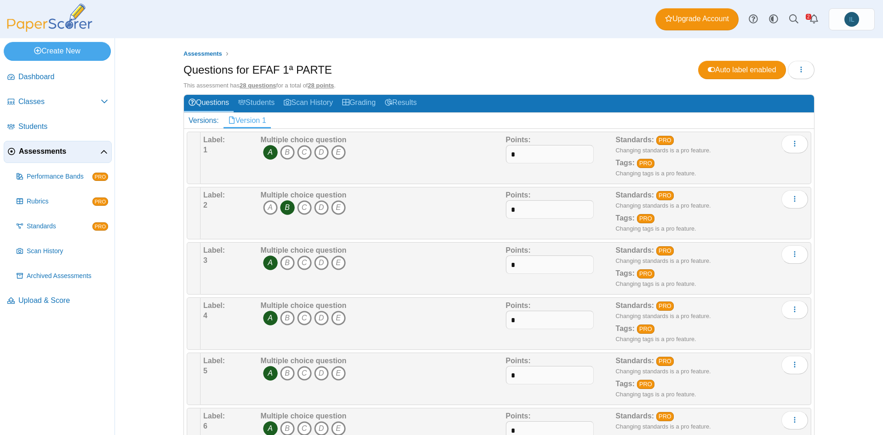
click at [53, 158] on link "Assessments" at bounding box center [58, 152] width 108 height 22
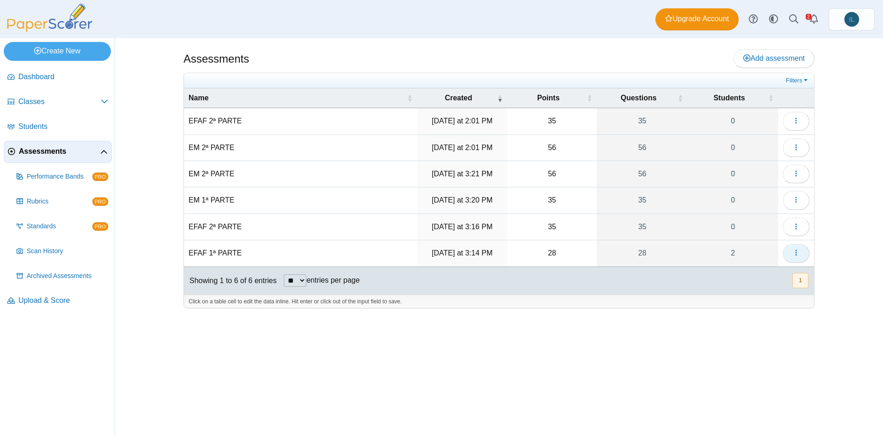
click at [800, 254] on button "button" at bounding box center [796, 253] width 27 height 18
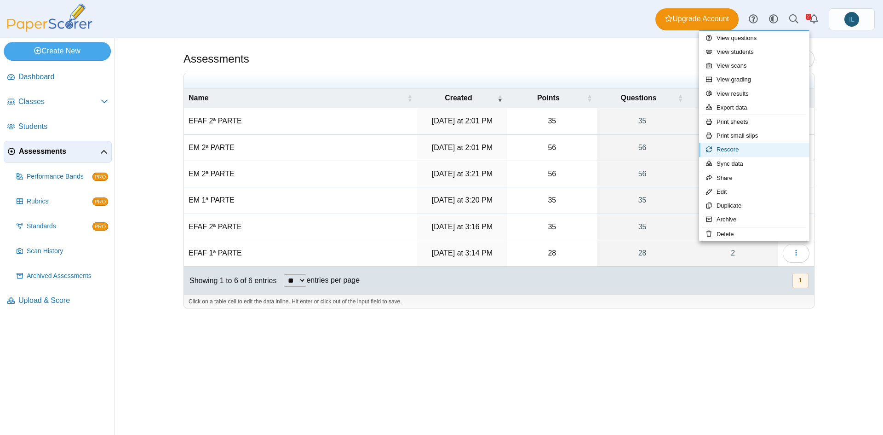
click at [746, 149] on link "Rescore" at bounding box center [754, 150] width 110 height 14
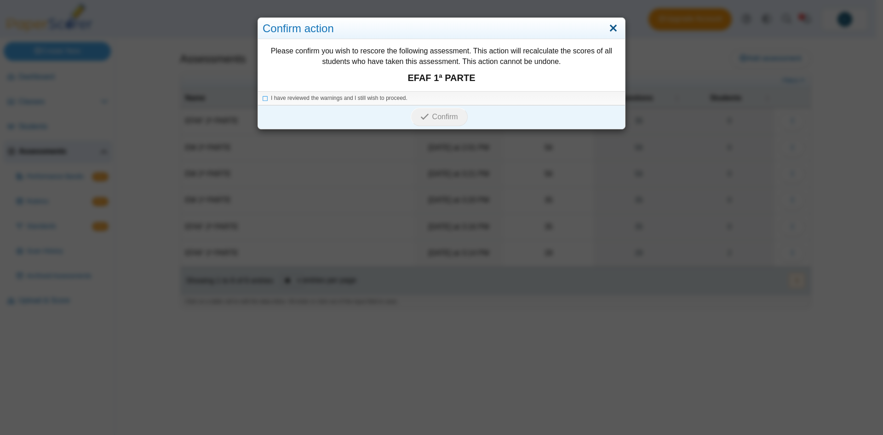
click at [612, 25] on link "Close" at bounding box center [613, 29] width 14 height 16
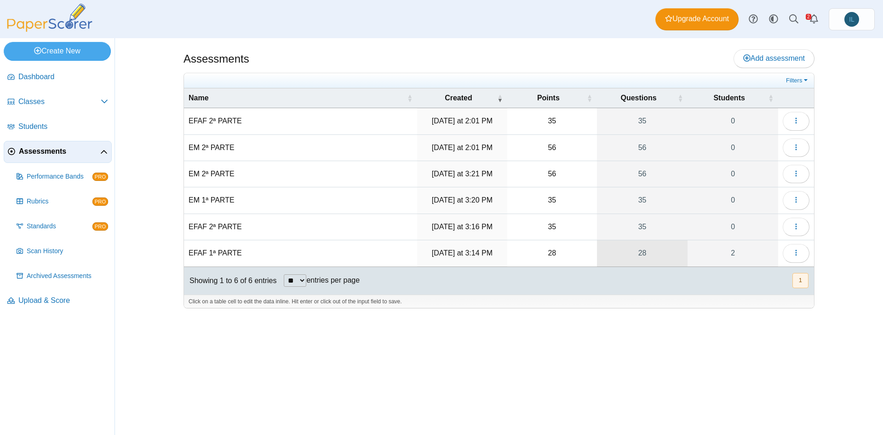
click at [636, 250] on link "28" at bounding box center [642, 253] width 91 height 26
click at [726, 261] on link "2" at bounding box center [733, 253] width 91 height 26
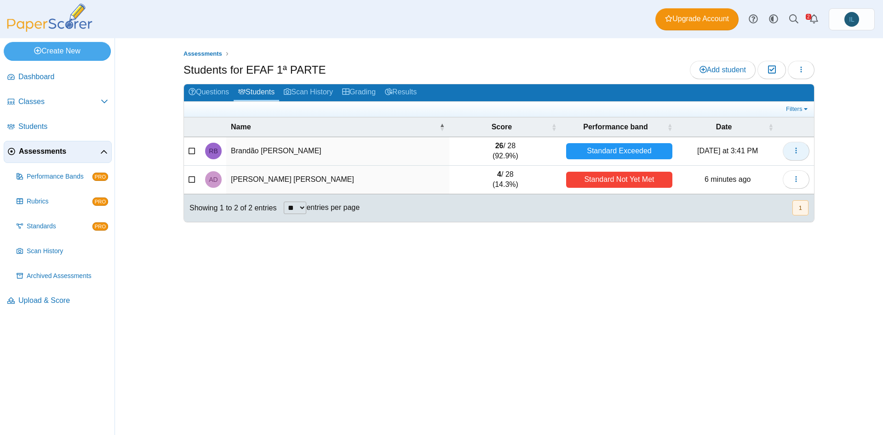
click at [796, 149] on icon "button" at bounding box center [795, 150] width 7 height 7
click at [778, 179] on link "View scanned test" at bounding box center [754, 185] width 110 height 14
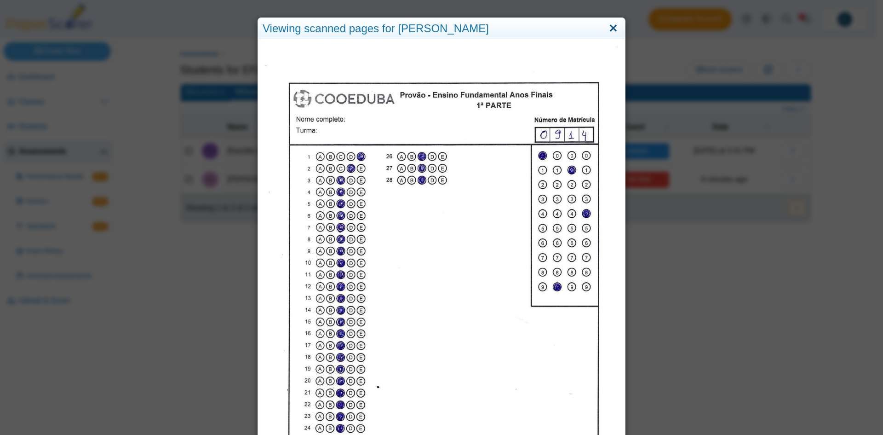
click at [611, 27] on link "Close" at bounding box center [613, 29] width 14 height 16
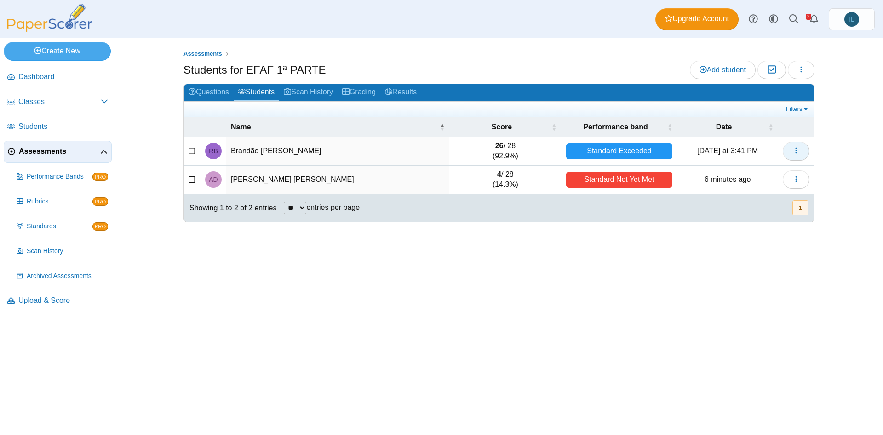
click at [796, 159] on button "button" at bounding box center [796, 151] width 27 height 18
click at [788, 177] on button "button" at bounding box center [796, 179] width 27 height 18
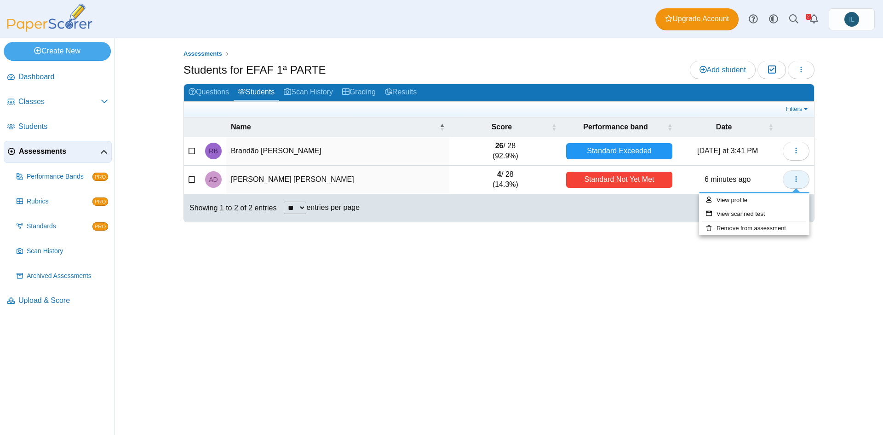
click at [788, 177] on button "button" at bounding box center [796, 179] width 27 height 18
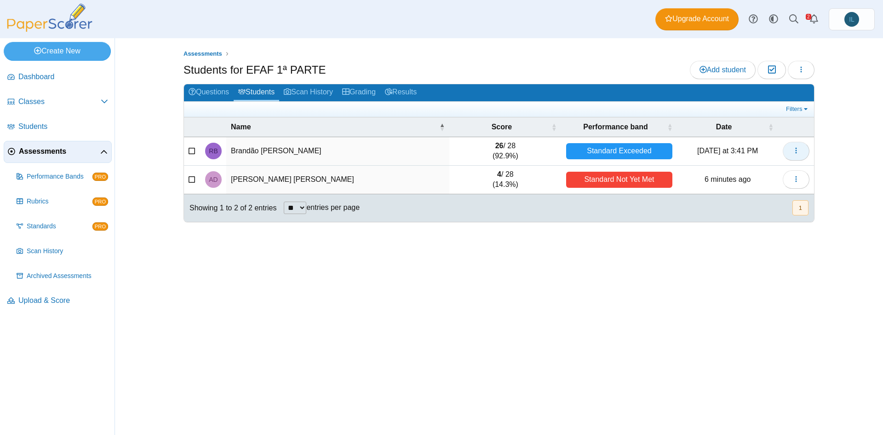
click at [794, 155] on span "button" at bounding box center [795, 151] width 7 height 8
click at [777, 185] on link "View scanned test" at bounding box center [754, 185] width 110 height 14
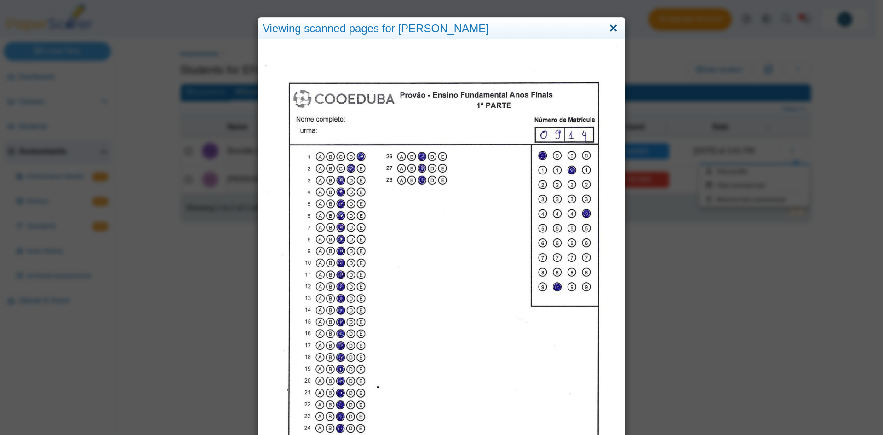
click at [606, 26] on link "Close" at bounding box center [613, 29] width 14 height 16
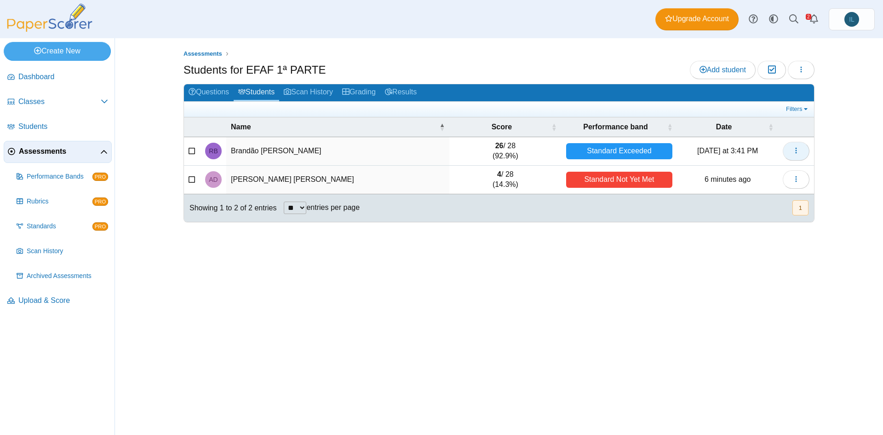
click at [793, 150] on icon "button" at bounding box center [795, 150] width 7 height 7
click at [781, 184] on link "View scanned test" at bounding box center [754, 185] width 110 height 14
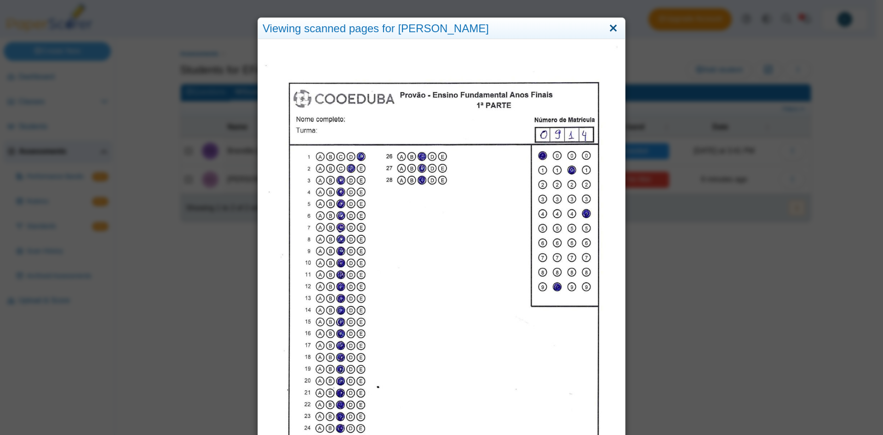
click at [612, 28] on link "Close" at bounding box center [613, 29] width 14 height 16
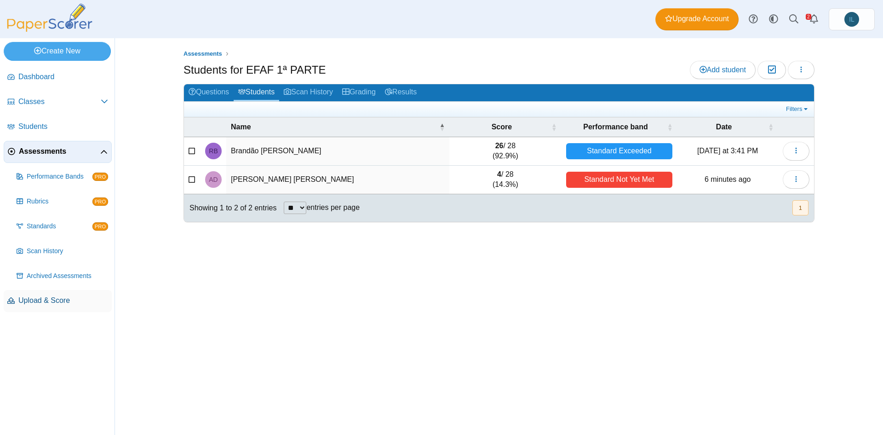
click at [60, 298] on span "Upload & Score" at bounding box center [63, 300] width 90 height 10
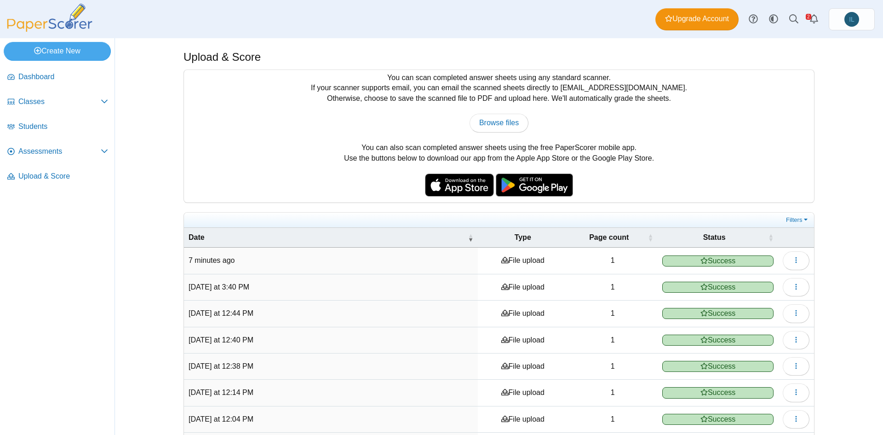
scroll to position [60, 0]
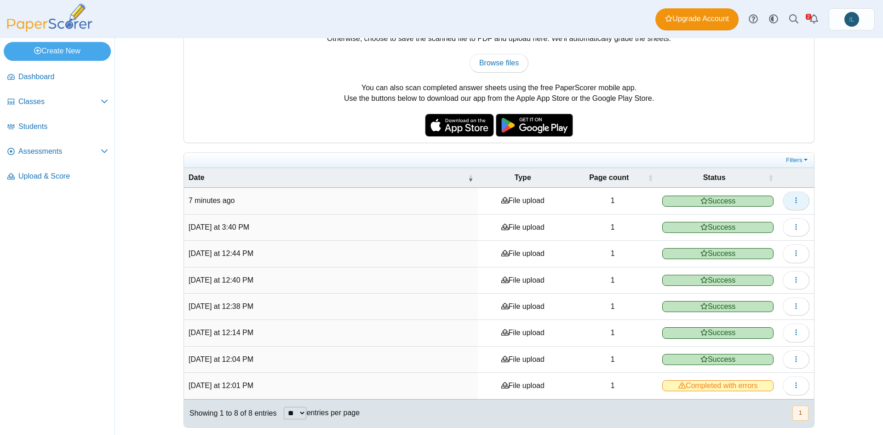
click at [792, 203] on icon "button" at bounding box center [795, 199] width 7 height 7
click at [836, 234] on div "Upload & Score You can scan completed answer sheets using any standard scanner.…" at bounding box center [499, 176] width 690 height 396
click at [783, 223] on button "button" at bounding box center [796, 227] width 27 height 18
click at [782, 247] on link "View scanned pages" at bounding box center [750, 247] width 110 height 14
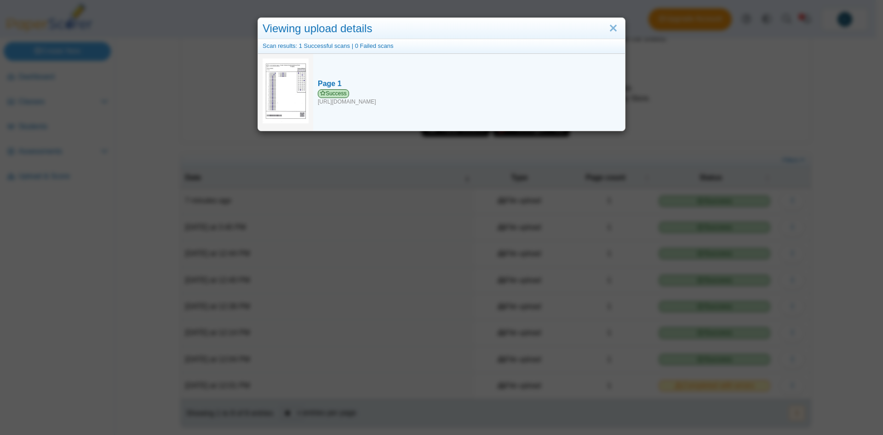
click at [291, 89] on img at bounding box center [286, 90] width 46 height 65
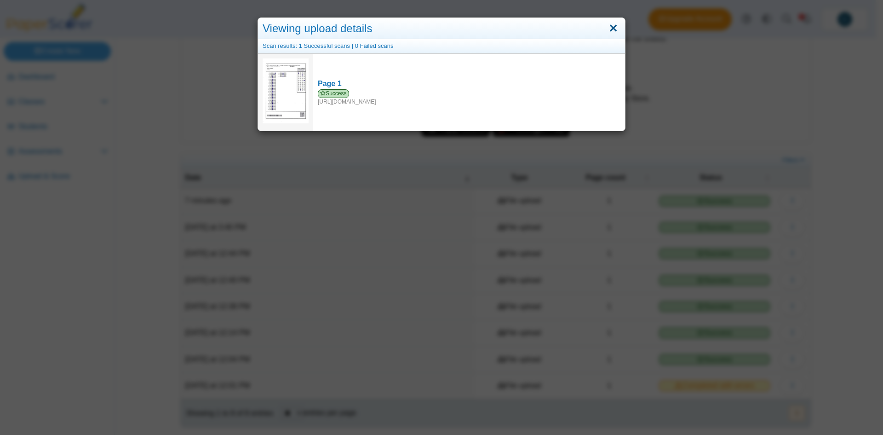
click at [610, 25] on link "Close" at bounding box center [613, 29] width 14 height 16
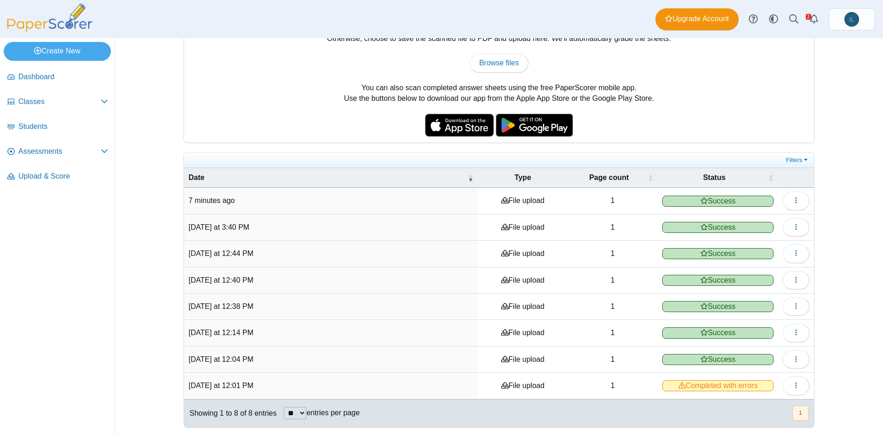
scroll to position [0, 0]
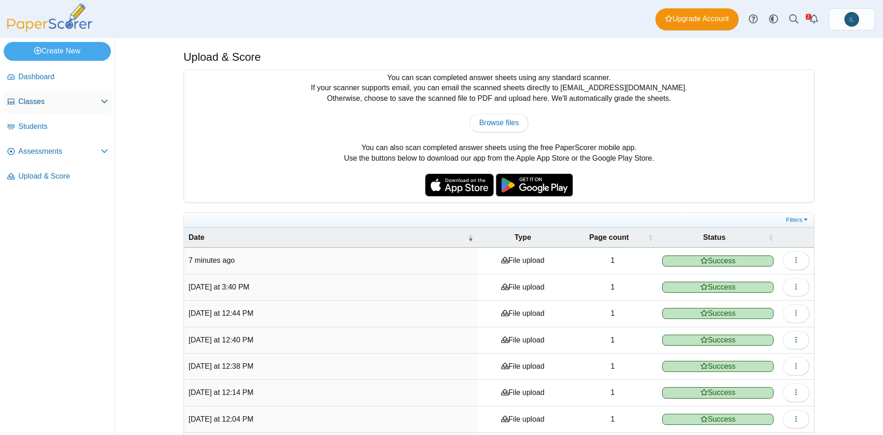
click at [102, 99] on icon at bounding box center [104, 100] width 7 height 7
click at [102, 99] on icon at bounding box center [104, 102] width 7 height 7
click at [92, 173] on span "Upload & Score" at bounding box center [63, 176] width 90 height 10
click at [48, 103] on span "Classes" at bounding box center [59, 102] width 82 height 10
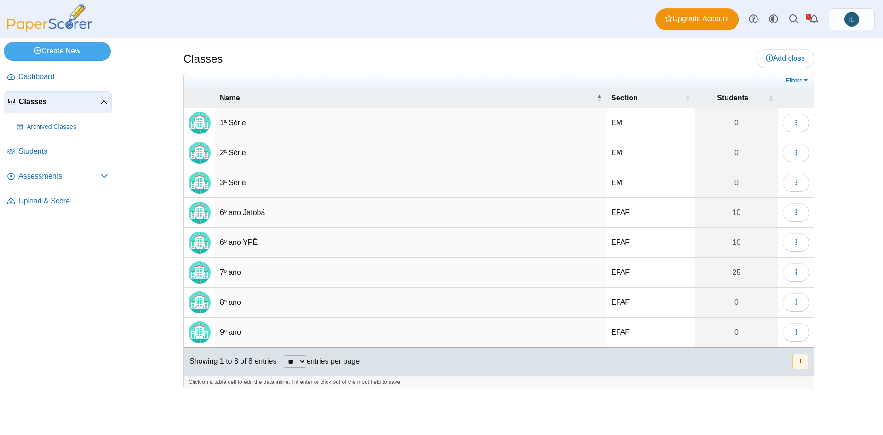
click at [391, 164] on td "2ª Série" at bounding box center [410, 153] width 391 height 30
click at [425, 62] on div "Classes Add class" at bounding box center [499, 59] width 631 height 21
click at [736, 210] on link "10" at bounding box center [736, 212] width 83 height 29
click at [814, 17] on icon "Alerts" at bounding box center [813, 18] width 9 height 9
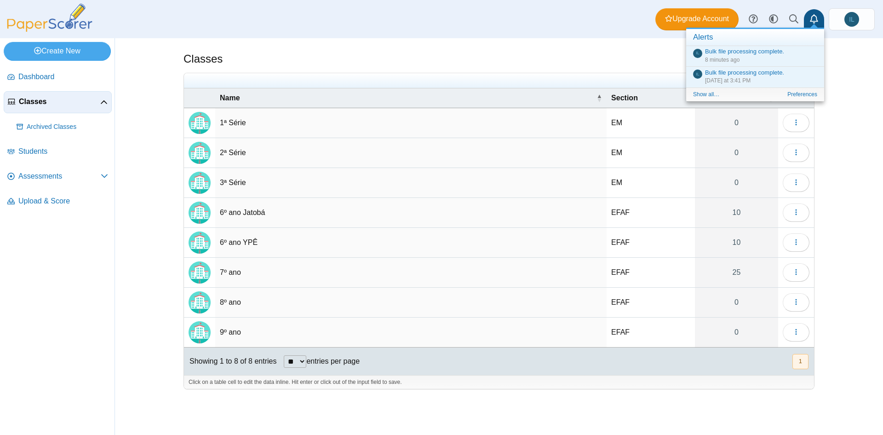
click at [814, 17] on icon "Alerts" at bounding box center [813, 18] width 9 height 9
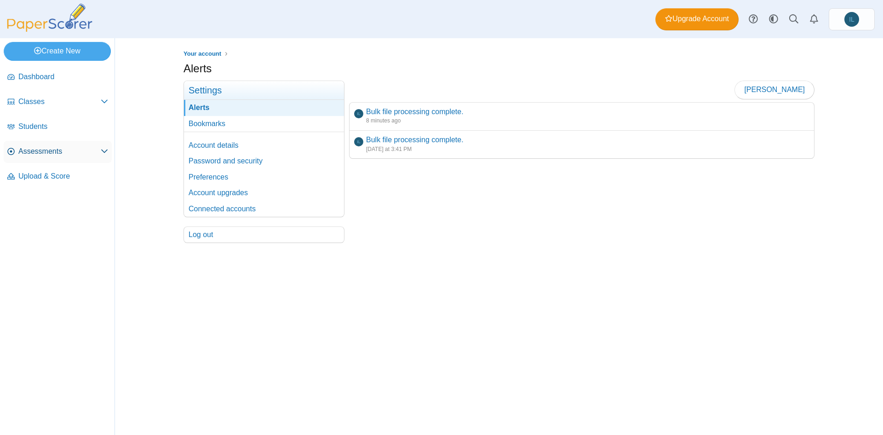
click at [59, 152] on span "Assessments" at bounding box center [59, 151] width 82 height 10
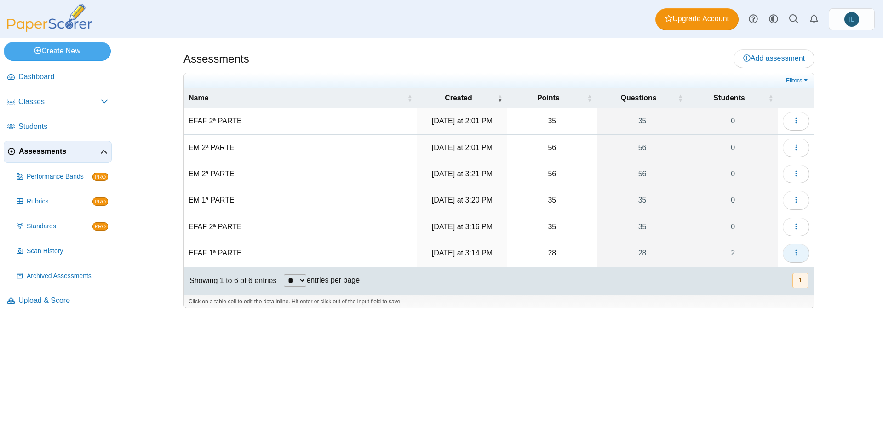
click at [793, 252] on icon "button" at bounding box center [795, 252] width 7 height 7
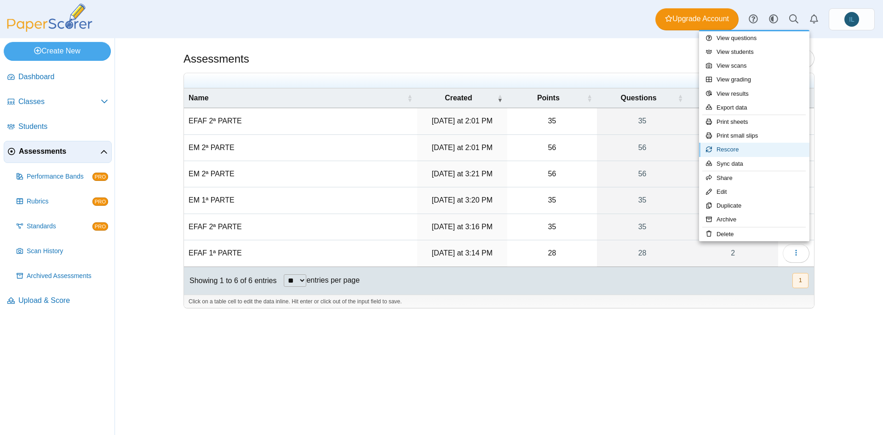
click at [739, 147] on link "Rescore" at bounding box center [754, 150] width 110 height 14
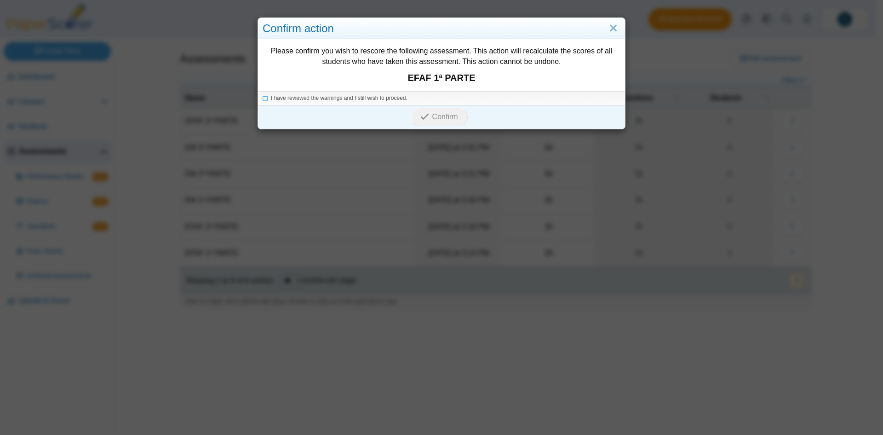
click at [271, 96] on span "I have reviewed the warnings and I still wish to proceed." at bounding box center [339, 98] width 137 height 6
click at [446, 118] on span "Confirm" at bounding box center [445, 117] width 26 height 8
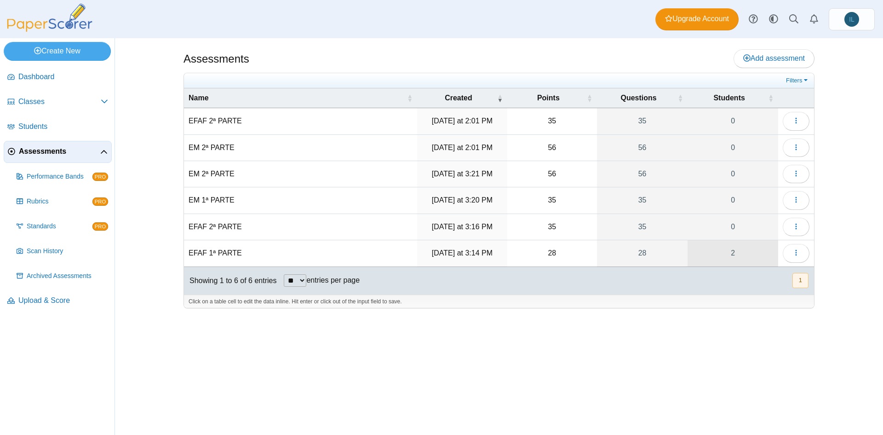
click at [730, 257] on link "2" at bounding box center [733, 253] width 91 height 26
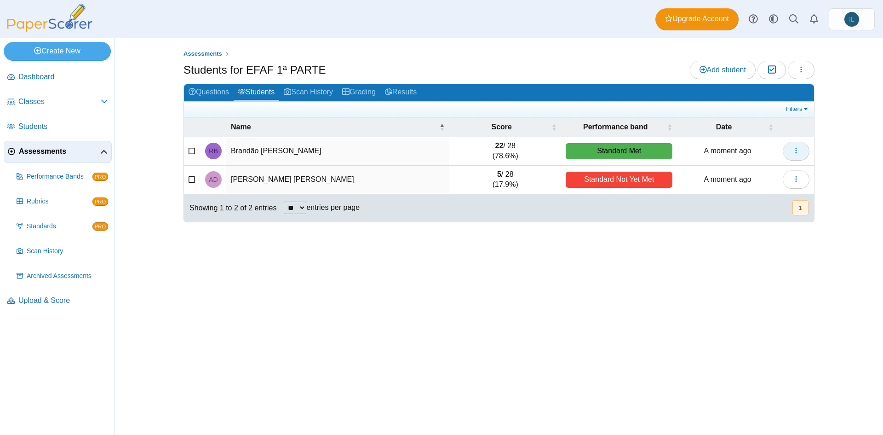
click at [799, 156] on button "button" at bounding box center [796, 151] width 27 height 18
click at [631, 307] on div "Assessments Students for EFAF 1ª PARTE Add student Moderation 0 Loading…" at bounding box center [499, 236] width 690 height 396
click at [52, 306] on link "Upload & Score" at bounding box center [58, 301] width 108 height 22
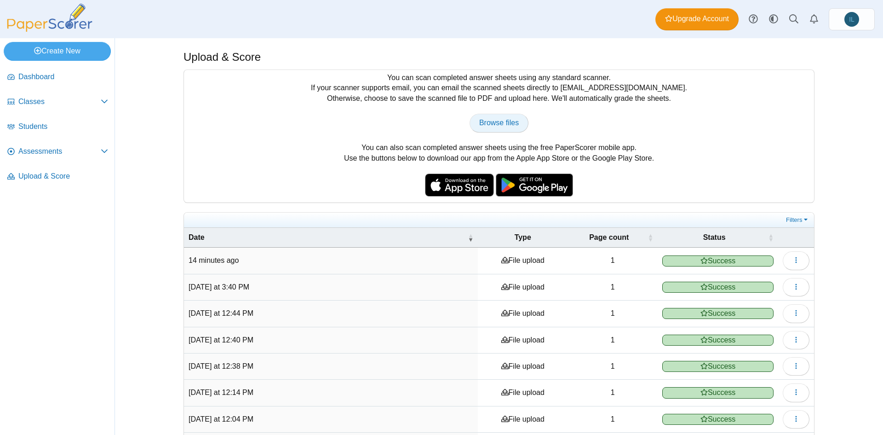
click at [488, 125] on span "Browse files" at bounding box center [499, 123] width 40 height 8
type input "**********"
click at [488, 126] on span "Browse files" at bounding box center [499, 123] width 40 height 8
type input "**********"
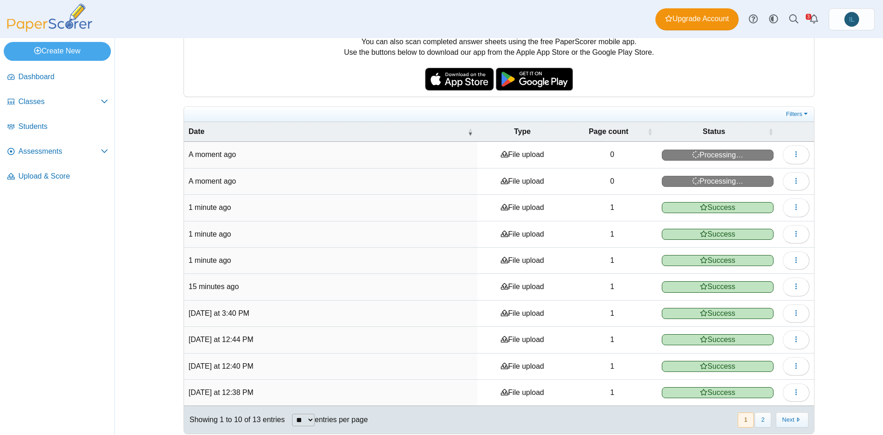
scroll to position [113, 0]
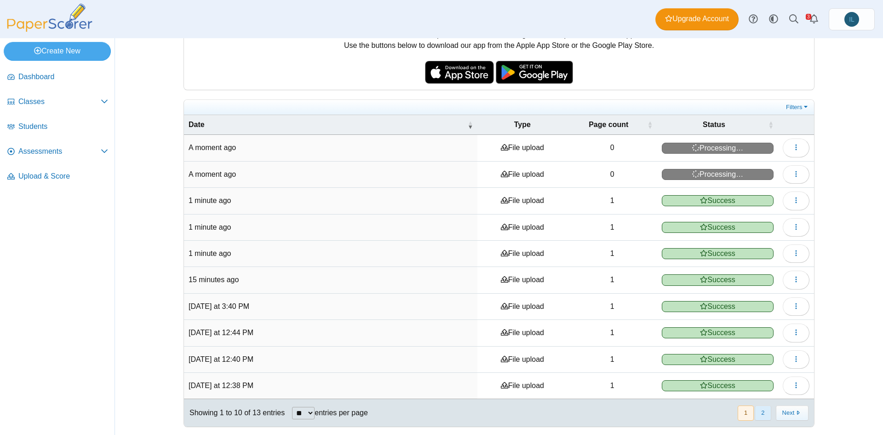
click at [760, 411] on button "2" at bounding box center [763, 412] width 16 height 15
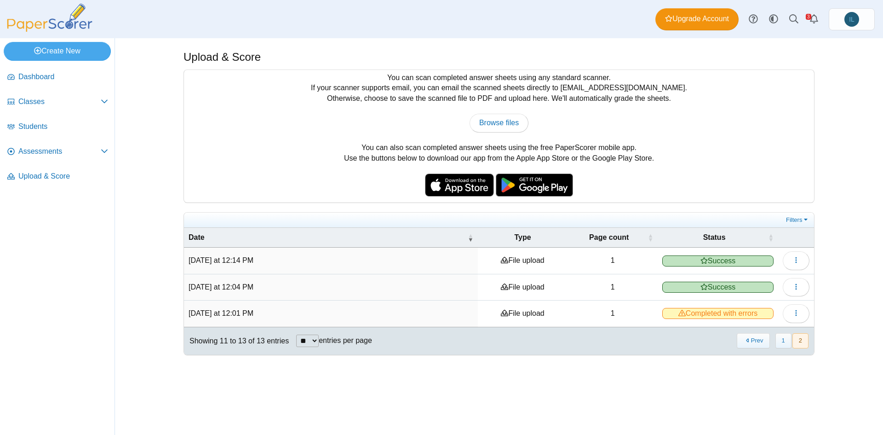
scroll to position [0, 0]
click at [752, 340] on button "Prev" at bounding box center [753, 340] width 33 height 15
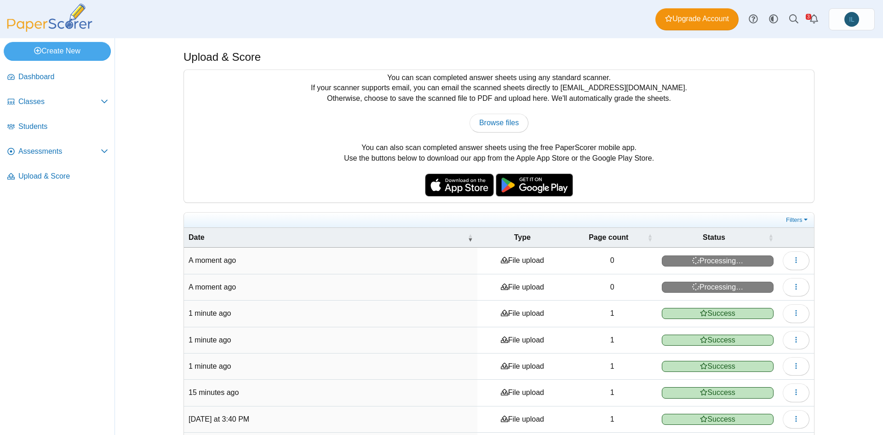
click at [62, 162] on li "Assessments Performance Bands PRO" at bounding box center [58, 153] width 108 height 25
click at [62, 160] on link "Assessments" at bounding box center [58, 152] width 108 height 22
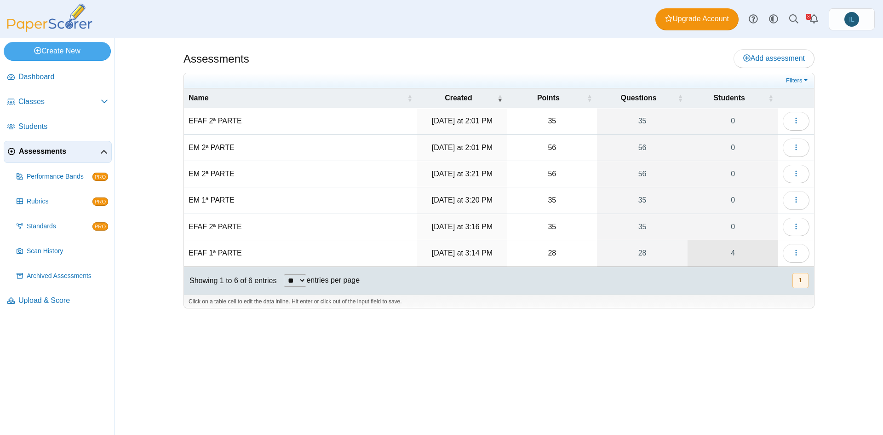
click at [728, 258] on link "4" at bounding box center [733, 253] width 91 height 26
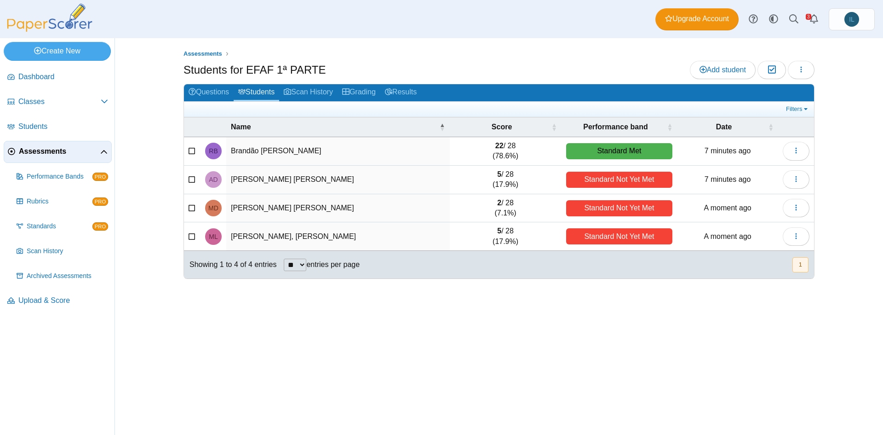
click at [506, 142] on td "22 / 28 (78.6%)" at bounding box center [506, 151] width 112 height 29
click at [510, 144] on td "22 / 28 (78.6%)" at bounding box center [506, 151] width 112 height 29
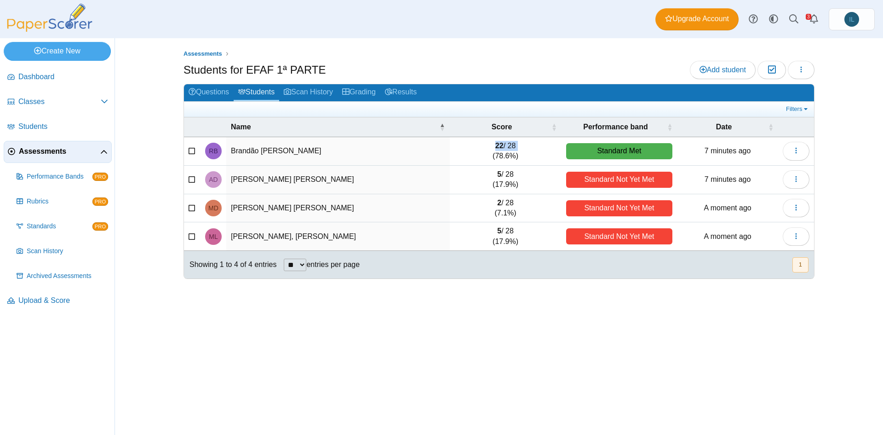
click at [510, 144] on td "22 / 28 (78.6%)" at bounding box center [506, 151] width 112 height 29
click at [386, 92] on link "Results" at bounding box center [400, 92] width 41 height 17
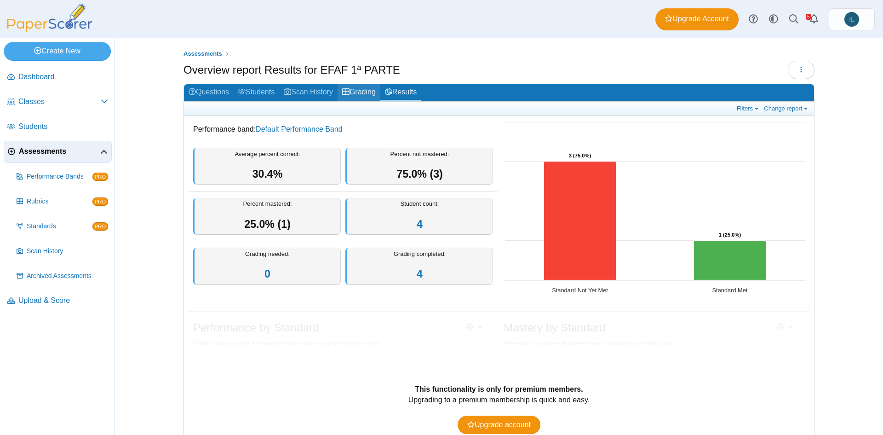
click at [367, 87] on link "Grading" at bounding box center [359, 92] width 43 height 17
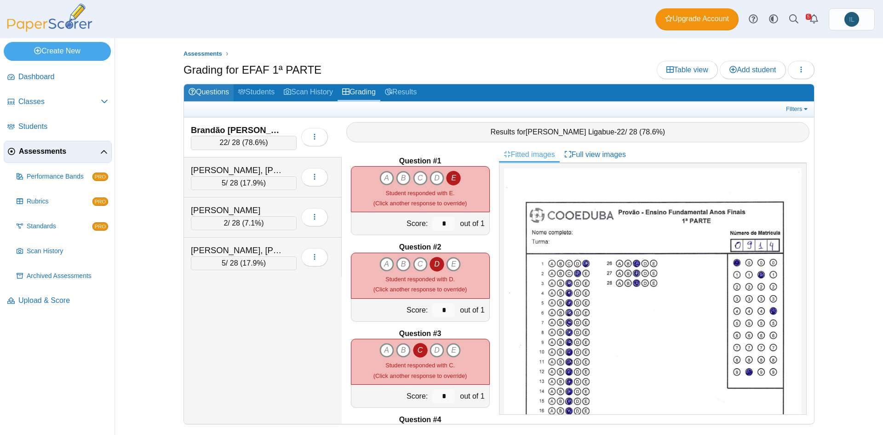
click at [219, 98] on link "Questions" at bounding box center [209, 92] width 50 height 17
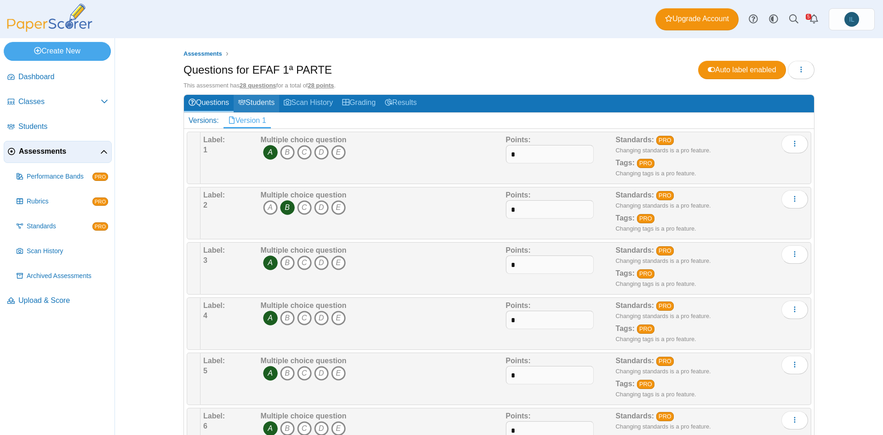
click at [250, 102] on link "Students" at bounding box center [257, 103] width 46 height 17
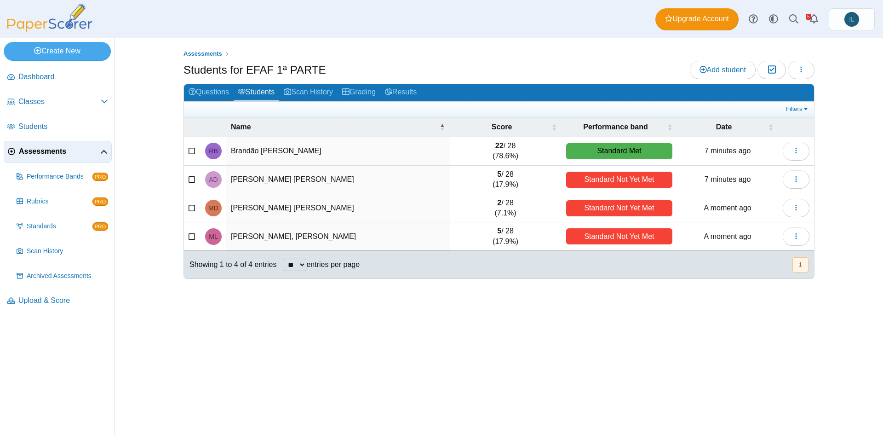
click at [302, 180] on td "[PERSON_NAME], [PERSON_NAME]" at bounding box center [338, 180] width 224 height 29
click at [314, 198] on td "[PERSON_NAME]" at bounding box center [338, 208] width 224 height 29
click at [298, 153] on td "Brandão [PERSON_NAME]" at bounding box center [338, 151] width 224 height 29
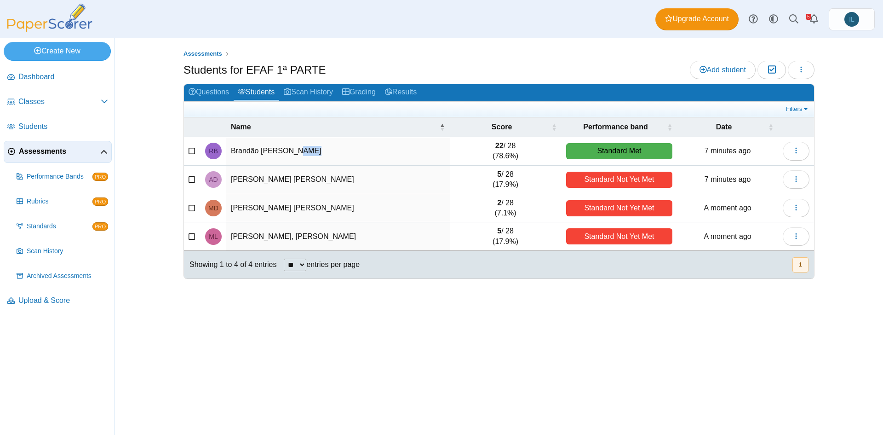
click at [298, 153] on td "Brandão [PERSON_NAME]" at bounding box center [338, 151] width 224 height 29
click at [305, 233] on td "[PERSON_NAME], [PERSON_NAME]" at bounding box center [338, 236] width 224 height 29
click at [314, 213] on td "[PERSON_NAME]" at bounding box center [338, 208] width 224 height 29
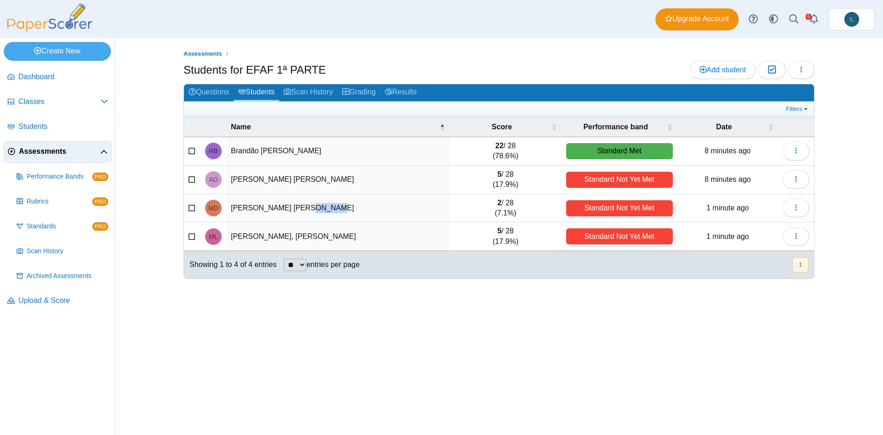
click at [314, 213] on td "[PERSON_NAME]" at bounding box center [338, 208] width 224 height 29
click at [333, 89] on link "Scan History" at bounding box center [308, 92] width 58 height 17
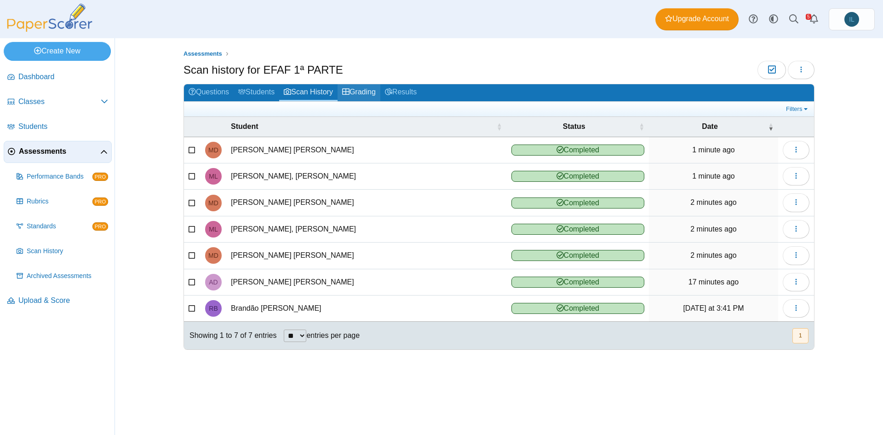
click at [368, 92] on link "Grading" at bounding box center [359, 92] width 43 height 17
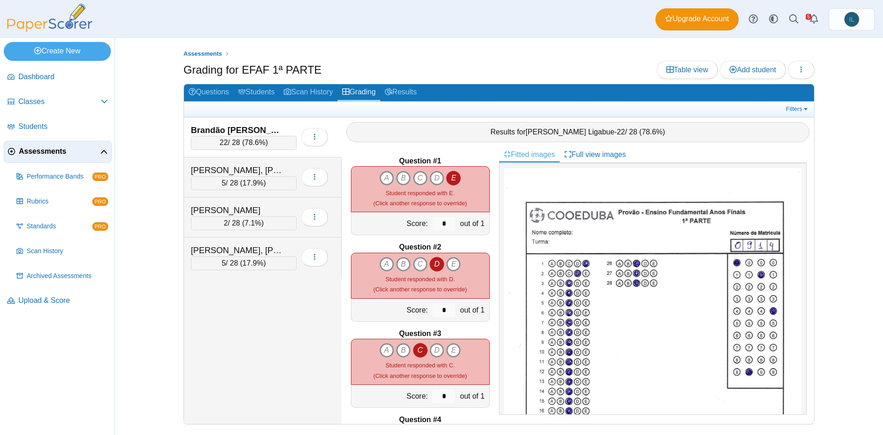
click at [385, 247] on div "Question #2" at bounding box center [420, 247] width 139 height 10
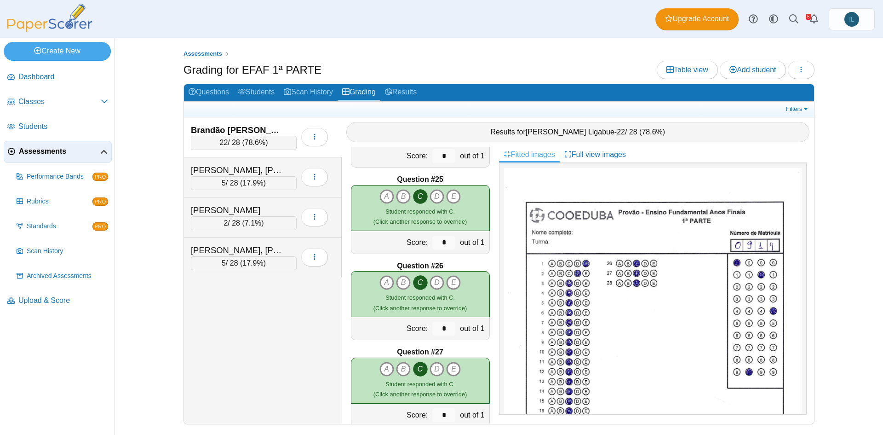
scroll to position [2154, 0]
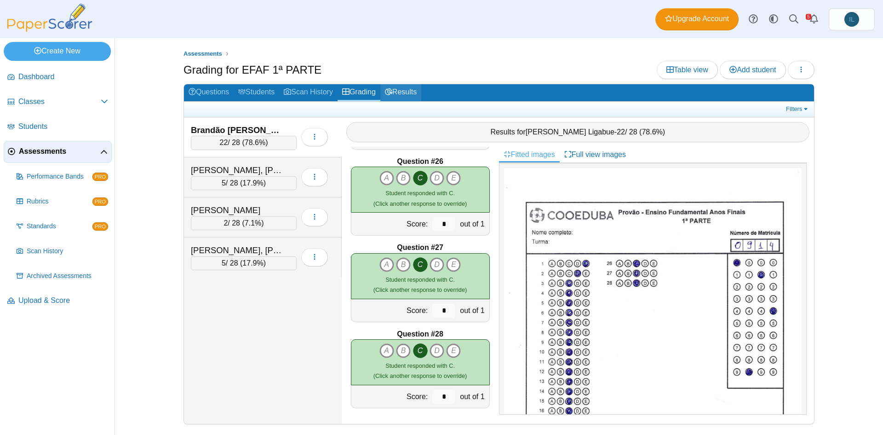
click at [400, 92] on link "Results" at bounding box center [400, 92] width 41 height 17
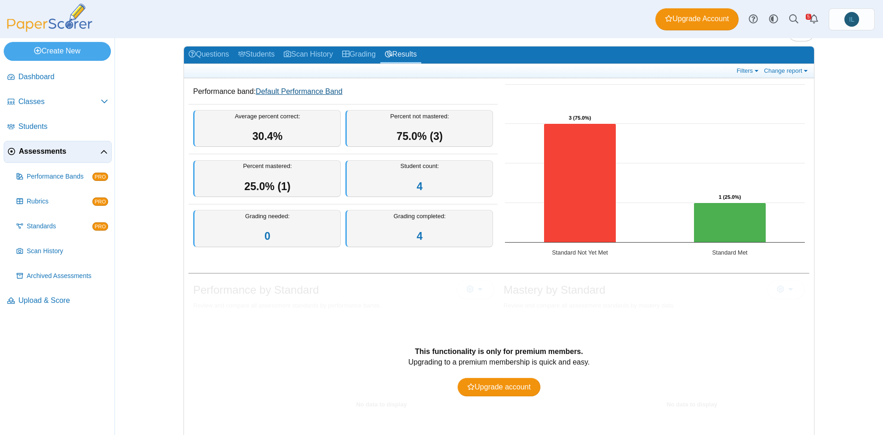
scroll to position [38, 0]
click at [366, 51] on link "Grading" at bounding box center [359, 54] width 43 height 17
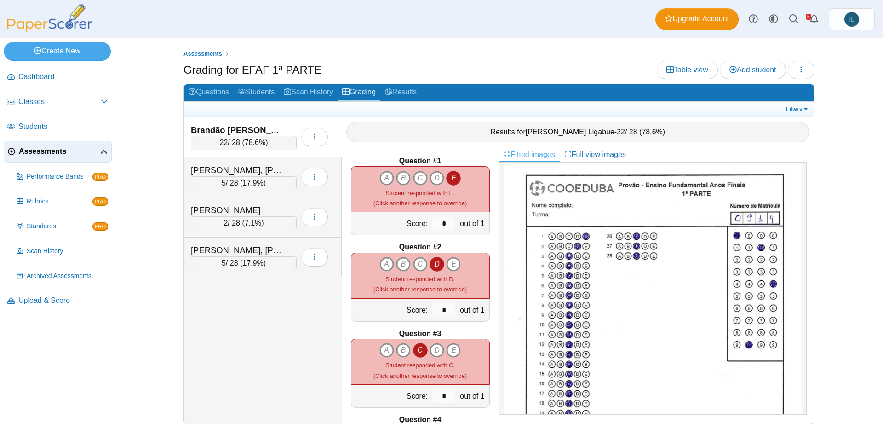
scroll to position [28, 0]
click at [336, 174] on div "[PERSON_NAME], [PERSON_NAME] 5 / 28 ( 17.9% )" at bounding box center [263, 177] width 158 height 40
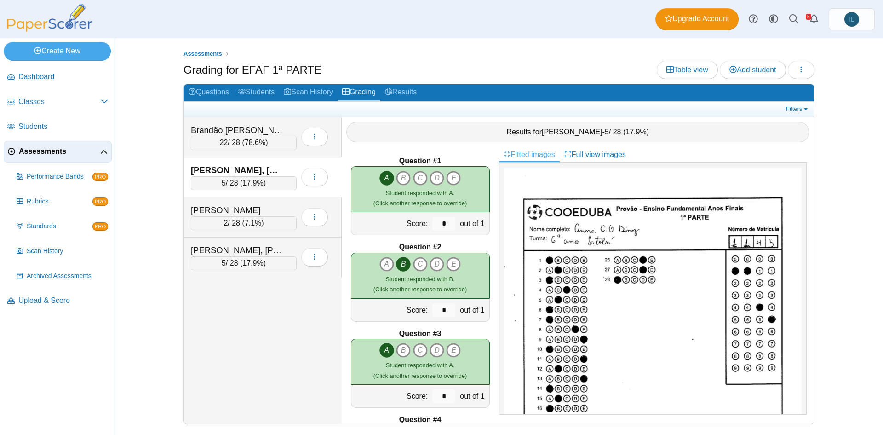
scroll to position [0, 0]
click at [332, 229] on div "Domingues Pacheco, Miguel 2 / 28 ( 7.1% )" at bounding box center [263, 217] width 158 height 40
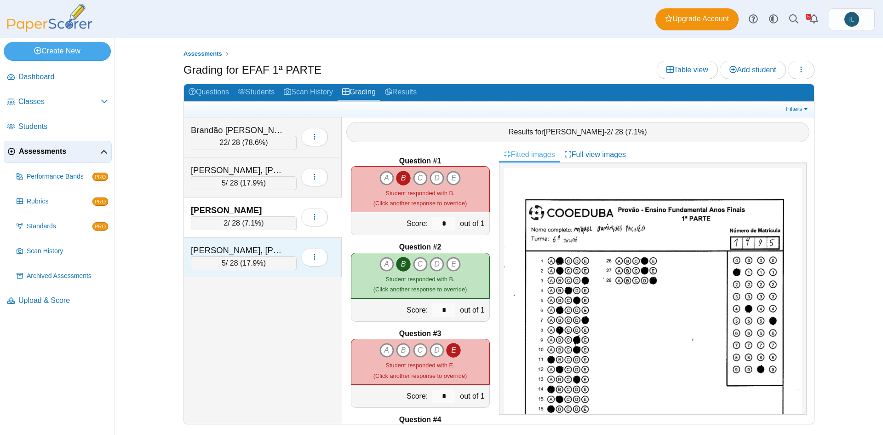
click at [333, 244] on div "Lopes Morelatto, Maya 5 / 28 ( 17.9% ) Loading…" at bounding box center [263, 257] width 158 height 40
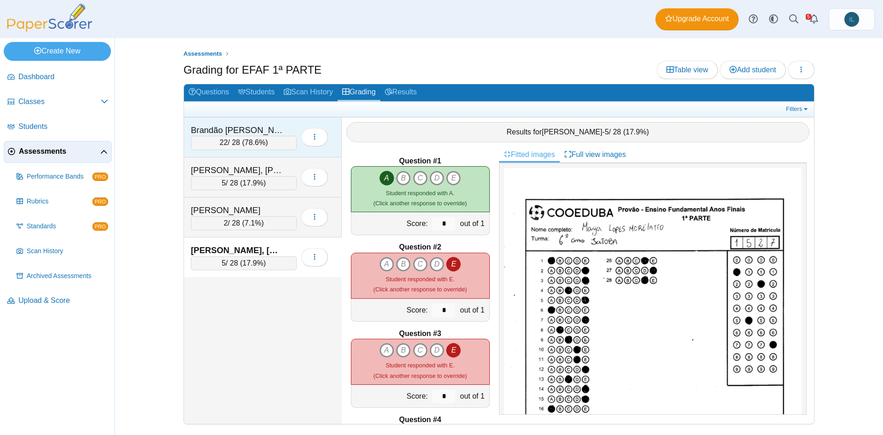
click at [284, 147] on div "22 / 28 ( 78.6% )" at bounding box center [244, 143] width 106 height 14
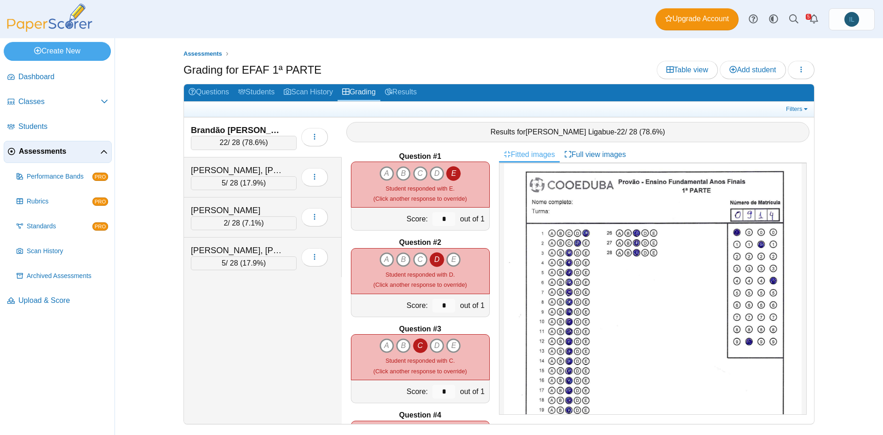
scroll to position [5, 0]
click at [210, 104] on ul at bounding box center [486, 108] width 595 height 9
click at [210, 90] on link "Questions" at bounding box center [209, 92] width 50 height 17
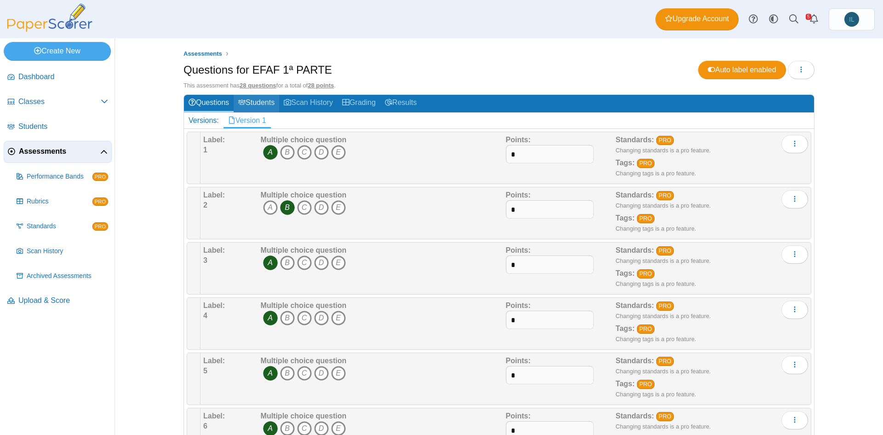
click at [251, 107] on link "Students" at bounding box center [257, 103] width 46 height 17
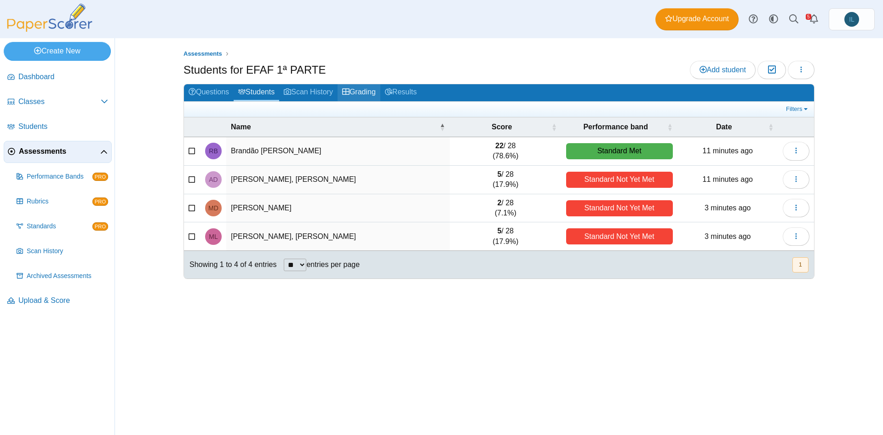
click at [363, 94] on link "Grading" at bounding box center [359, 92] width 43 height 17
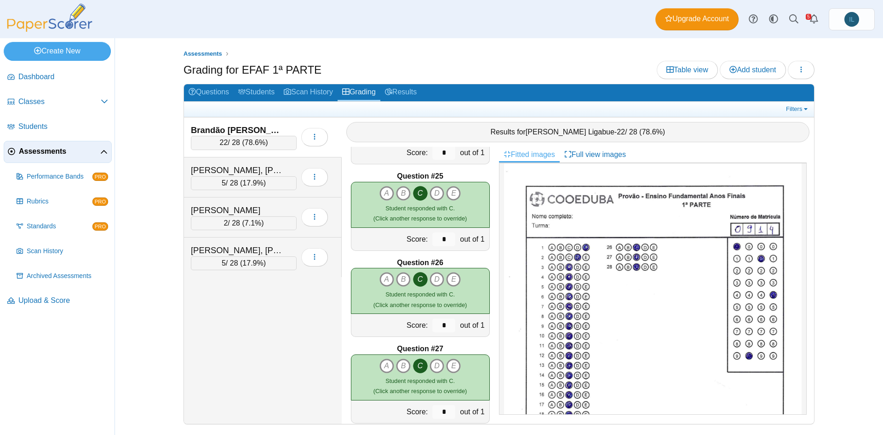
scroll to position [15, 0]
click at [264, 194] on div "[PERSON_NAME], [PERSON_NAME] 5 / 28 ( 17.9% )" at bounding box center [263, 177] width 158 height 40
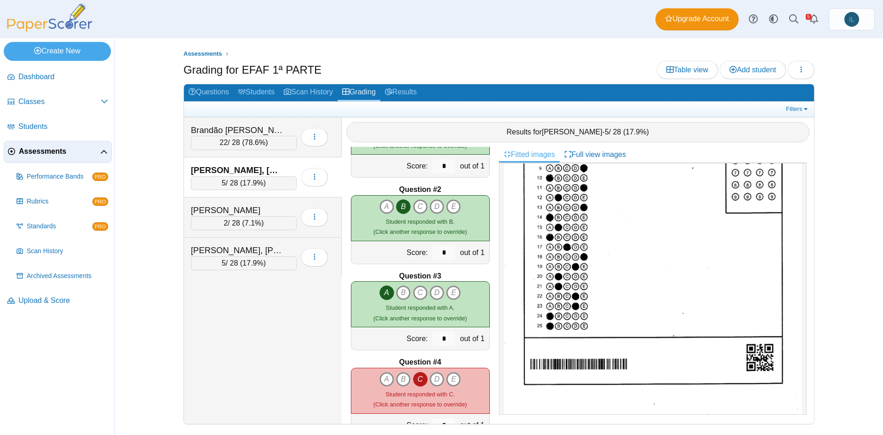
scroll to position [0, 0]
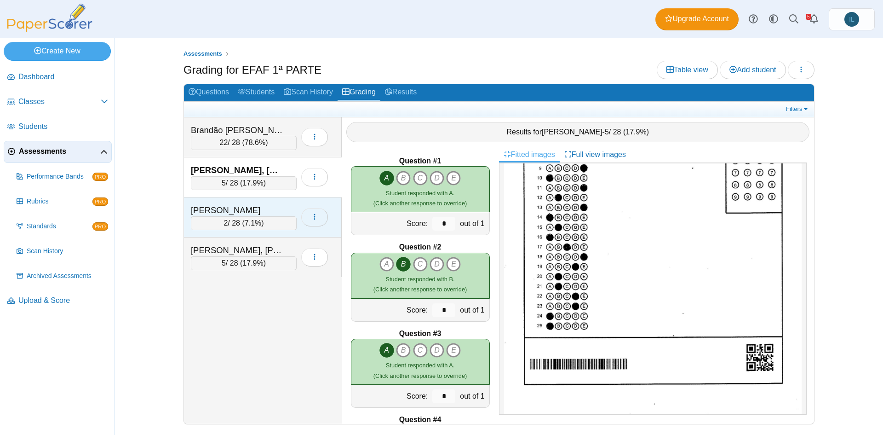
click at [325, 222] on button "button" at bounding box center [314, 217] width 27 height 18
click at [331, 210] on div "Domingues Pacheco, Miguel 2 / 28 ( 7.1% )" at bounding box center [263, 217] width 158 height 40
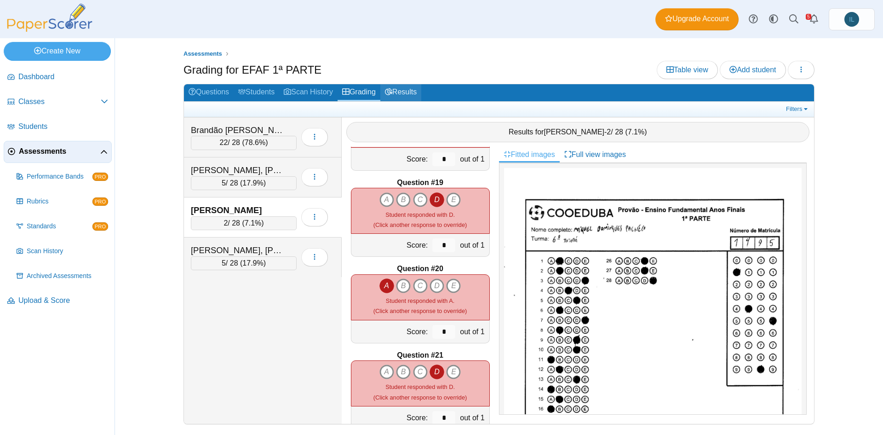
click at [415, 89] on link "Results" at bounding box center [400, 92] width 41 height 17
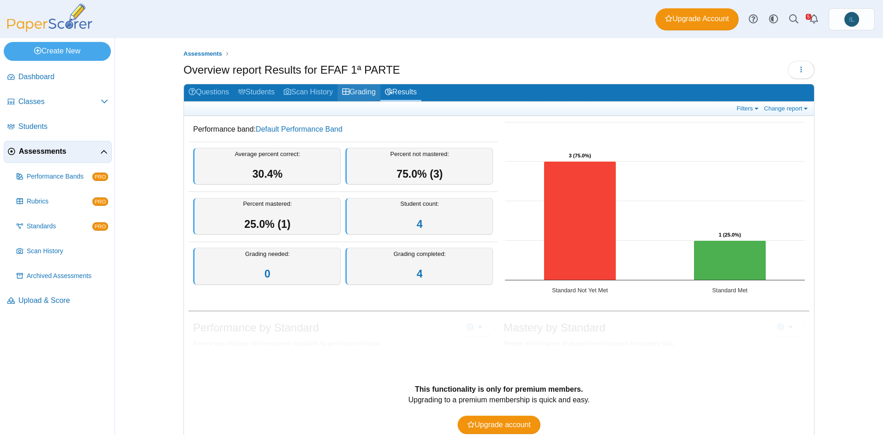
click at [365, 88] on link "Grading" at bounding box center [359, 92] width 43 height 17
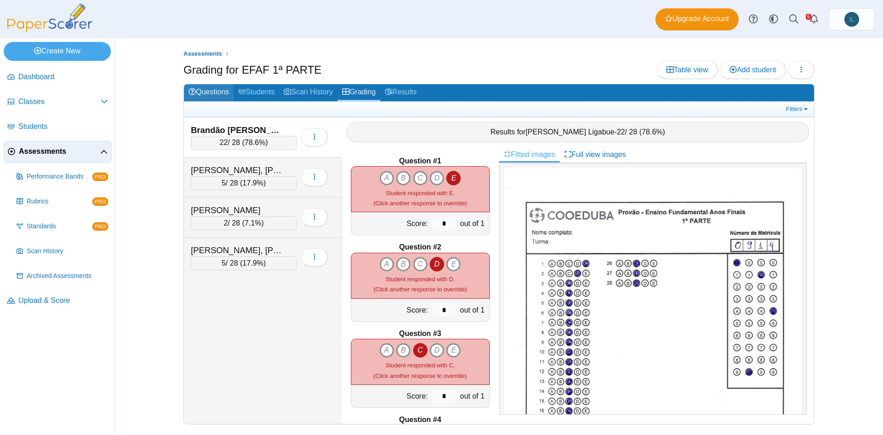
click at [233, 94] on link "Questions" at bounding box center [209, 92] width 50 height 17
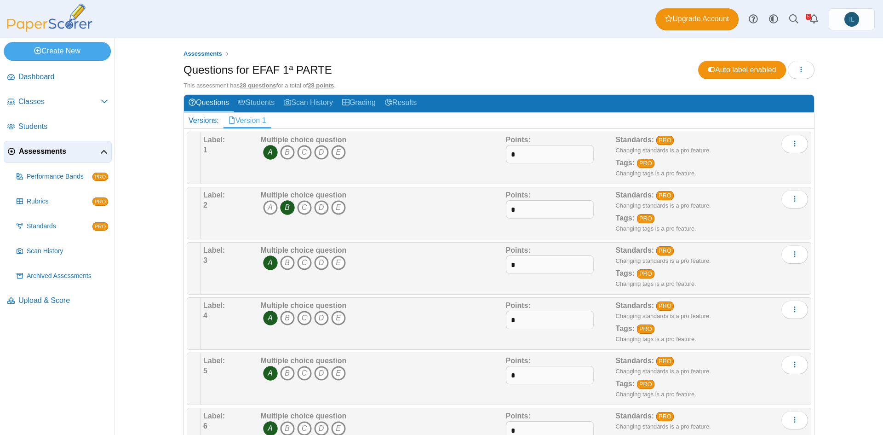
click at [533, 169] on div "Points: *" at bounding box center [561, 158] width 110 height 46
click at [529, 149] on input "*" at bounding box center [550, 154] width 88 height 18
click at [691, 18] on span "Upgrade Account" at bounding box center [697, 19] width 64 height 10
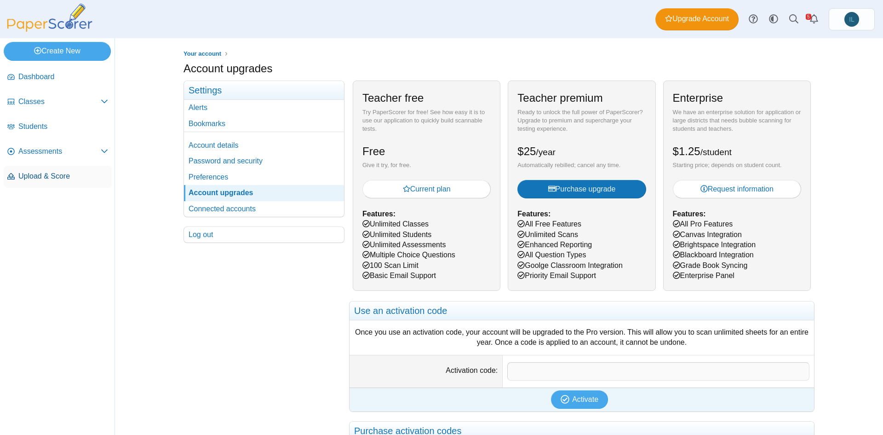
click at [60, 171] on span "Upload & Score" at bounding box center [63, 176] width 90 height 10
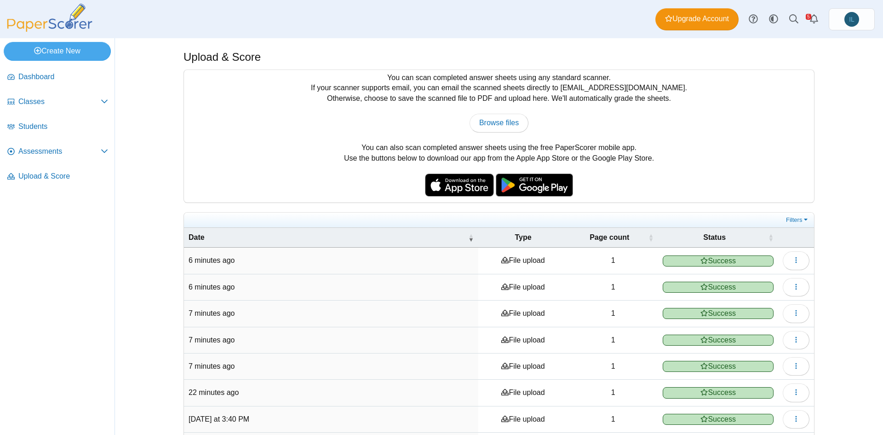
scroll to position [113, 0]
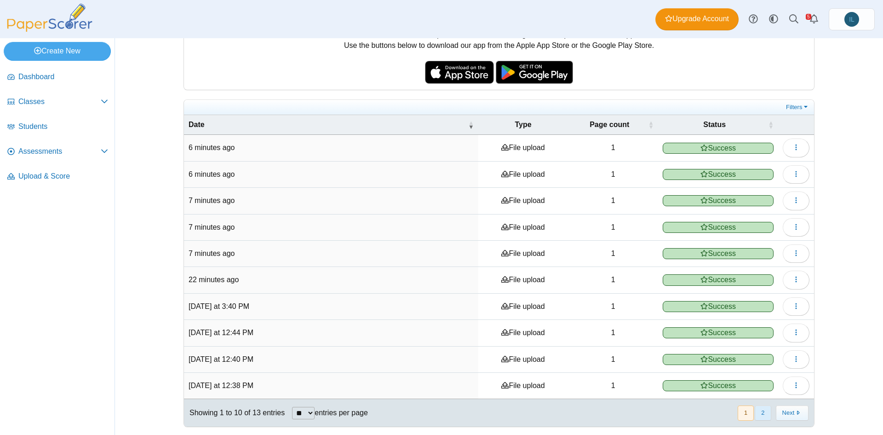
click at [760, 409] on button "2" at bounding box center [763, 412] width 16 height 15
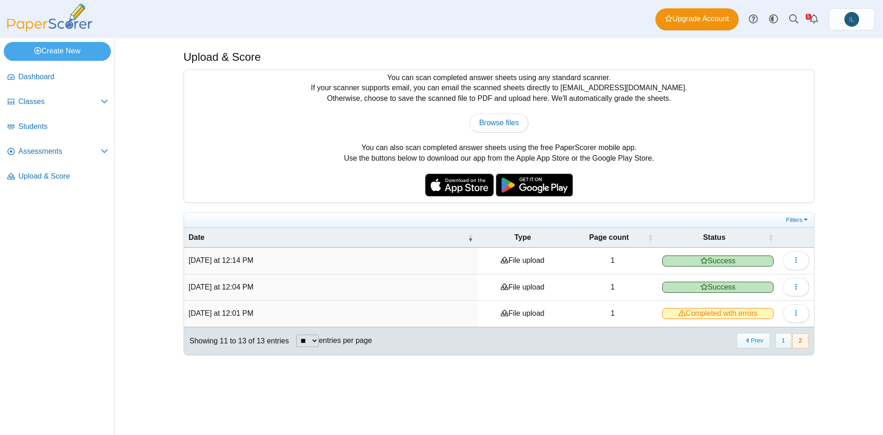
scroll to position [0, 0]
click at [753, 338] on button "Prev" at bounding box center [753, 340] width 33 height 15
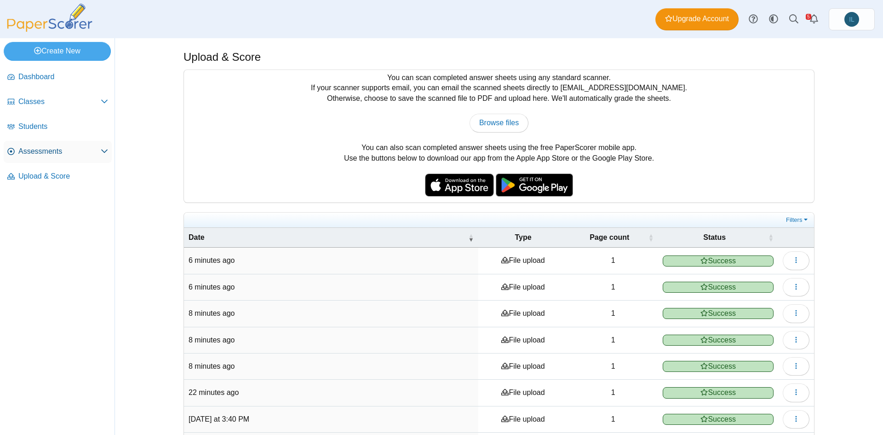
click at [107, 146] on span at bounding box center [104, 151] width 7 height 10
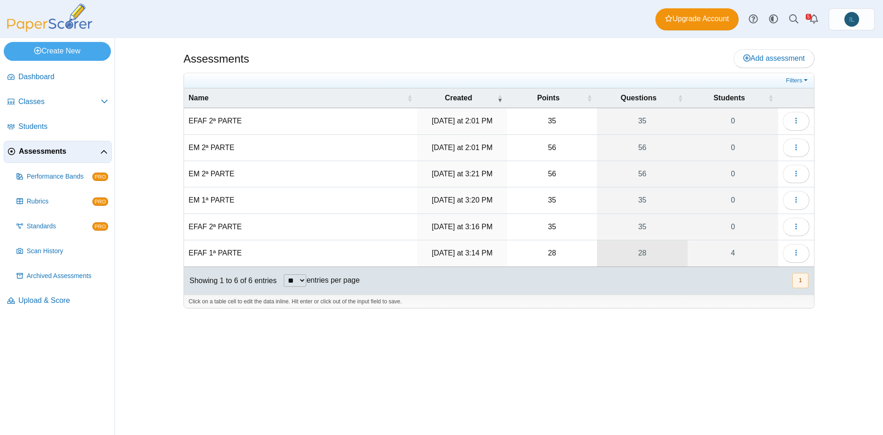
click at [631, 247] on link "28" at bounding box center [642, 253] width 91 height 26
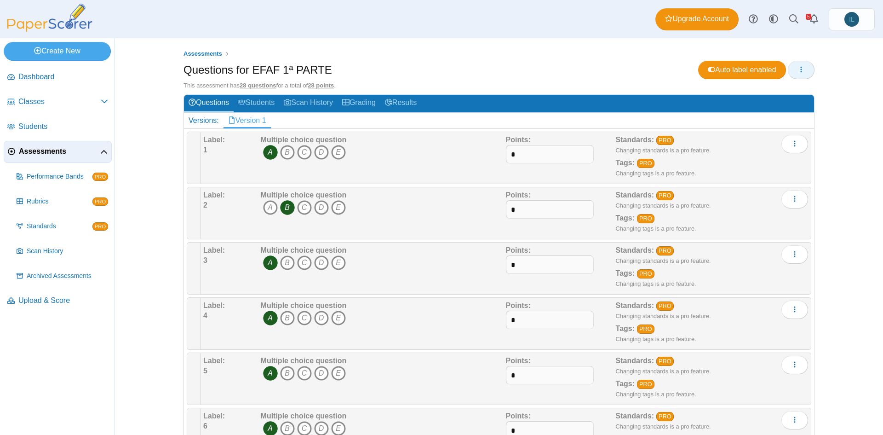
click at [797, 71] on icon "button" at bounding box center [800, 69] width 7 height 7
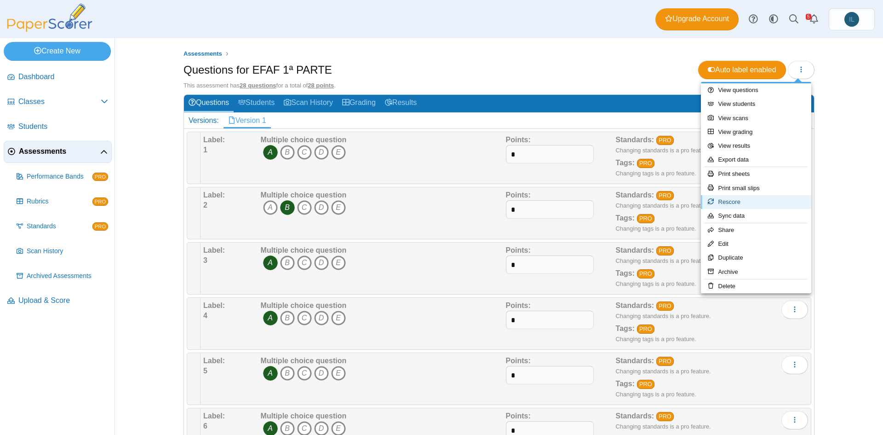
click at [734, 201] on link "Rescore" at bounding box center [756, 202] width 110 height 14
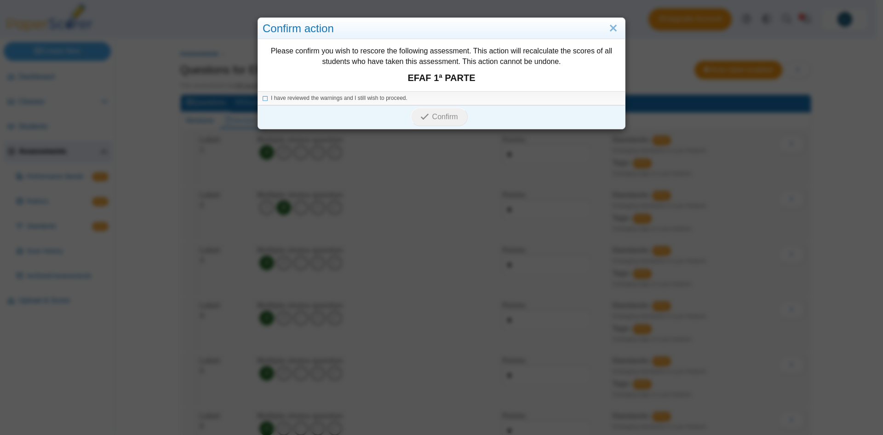
click at [261, 102] on div "I have reviewed the warnings and I still wish to proceed." at bounding box center [441, 98] width 367 height 14
click at [263, 98] on icon at bounding box center [266, 96] width 6 height 5
click at [427, 114] on icon "submit" at bounding box center [425, 117] width 11 height 10
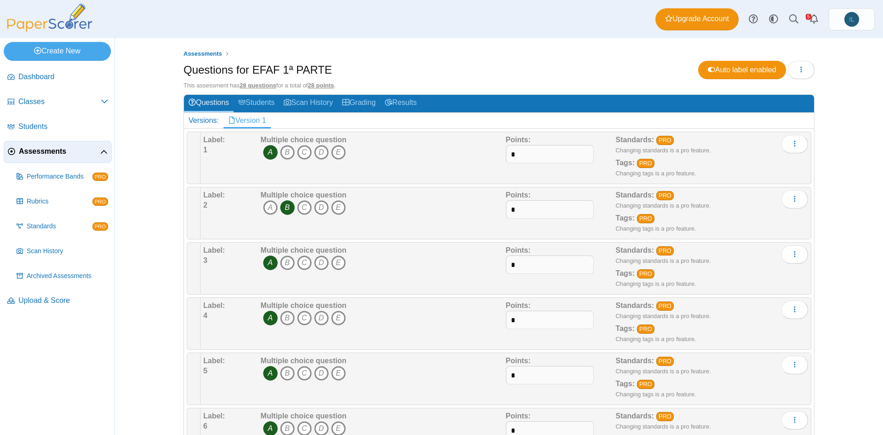
click at [269, 147] on icon "A" at bounding box center [270, 152] width 15 height 15
click at [336, 153] on icon "E" at bounding box center [338, 152] width 15 height 15
click at [208, 120] on div "Versions:" at bounding box center [204, 121] width 40 height 16
click at [277, 121] on h2 "Versions: Version 1" at bounding box center [499, 121] width 630 height 16
click at [810, 17] on link "Alerts" at bounding box center [814, 19] width 20 height 20
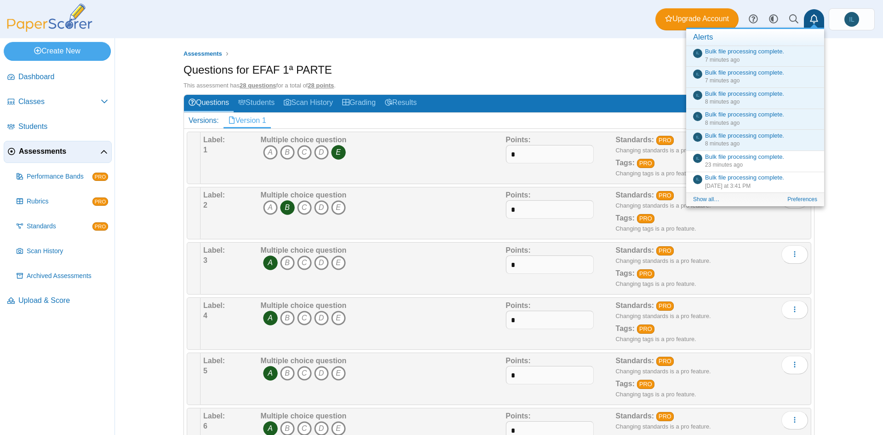
click at [848, 100] on div "Assessments Questions for EFAF 1ª PARTE Auto label enabled Loading… This assess…" at bounding box center [499, 236] width 768 height 396
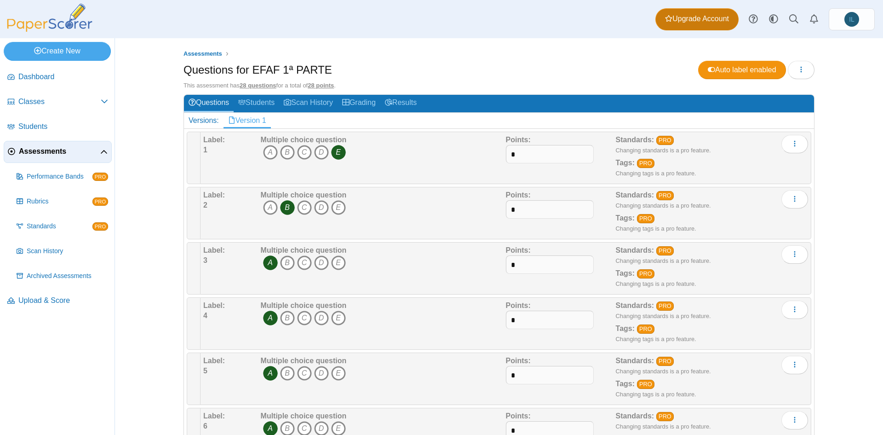
click at [686, 27] on link "Upgrade Account" at bounding box center [696, 19] width 83 height 22
